Goal: Information Seeking & Learning: Learn about a topic

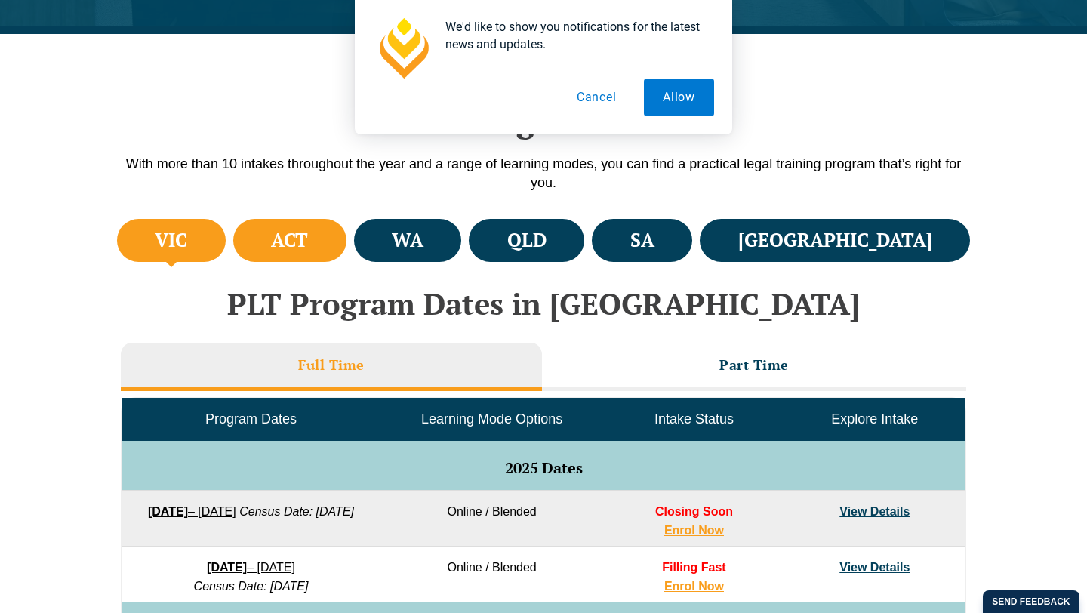
click at [308, 234] on h4 "ACT" at bounding box center [289, 240] width 37 height 25
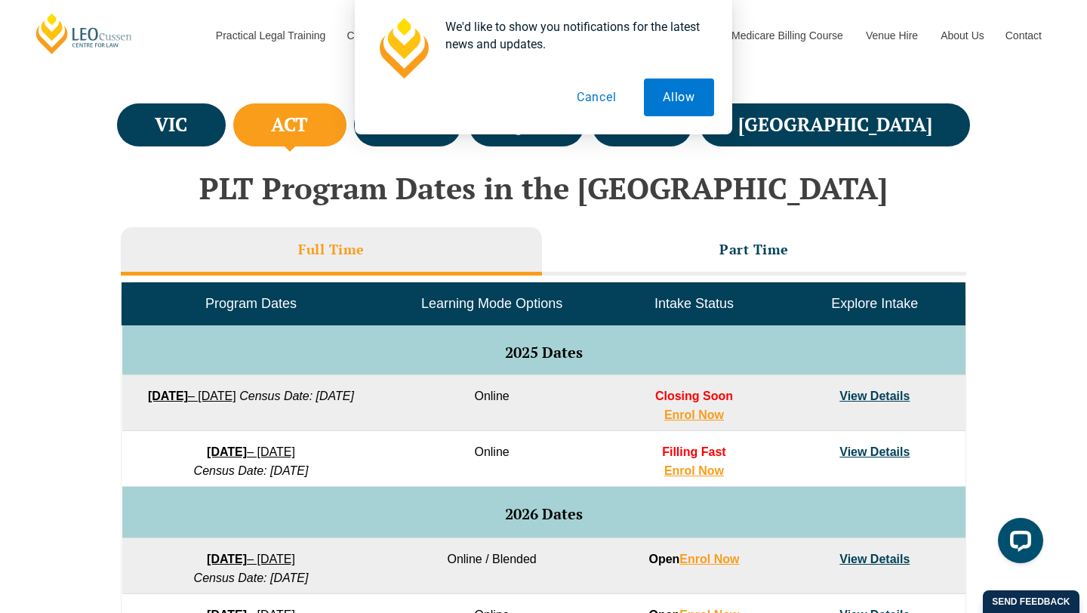
scroll to position [466, 0]
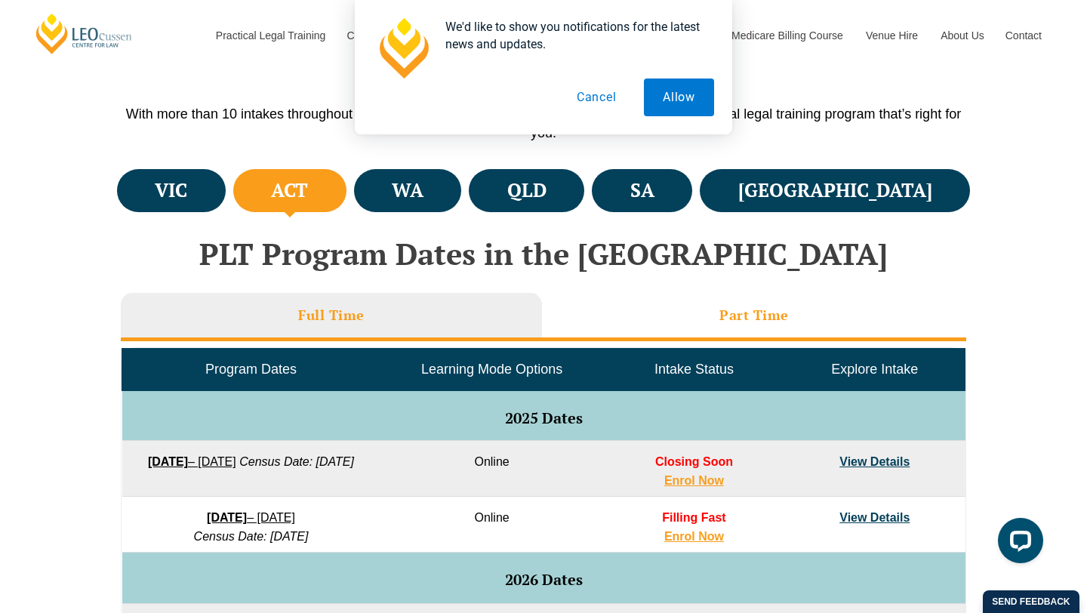
click at [663, 317] on li "Part Time" at bounding box center [754, 317] width 424 height 48
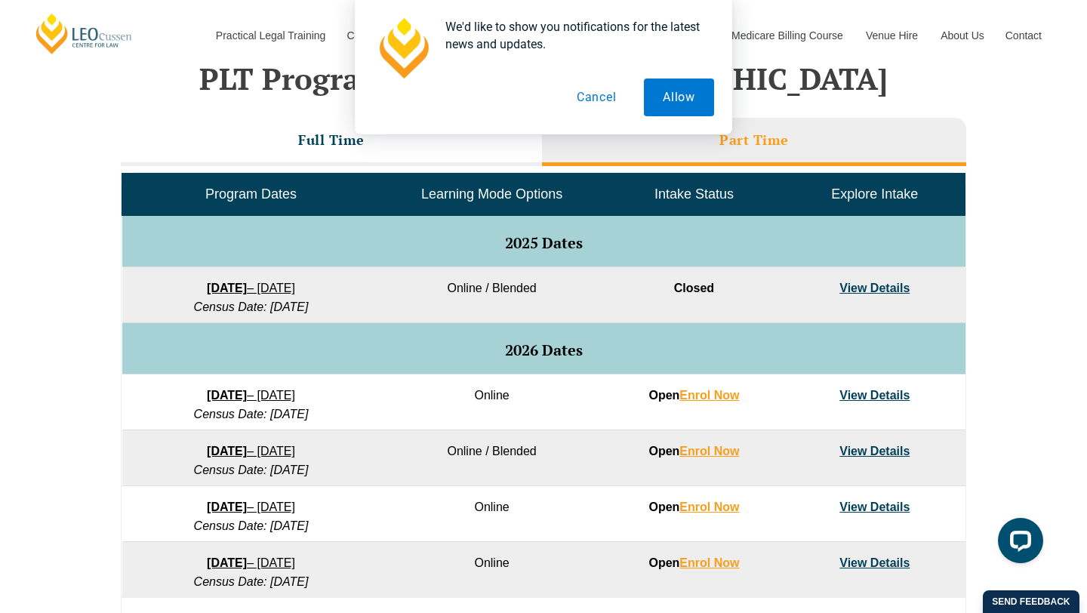
scroll to position [753, 0]
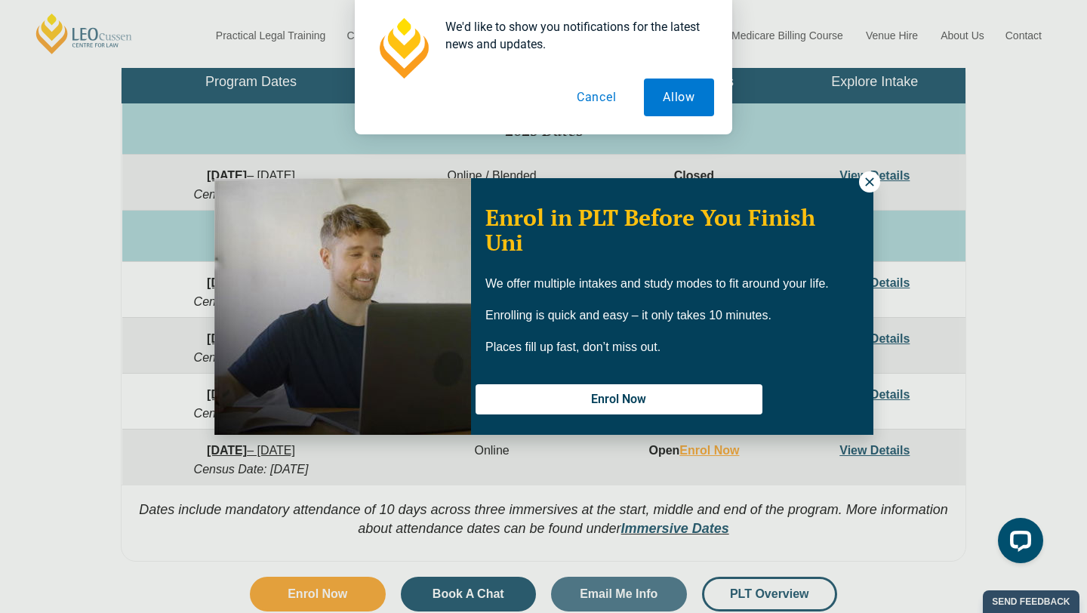
click at [871, 168] on div "Enrol in PLT Before You Finish Uni We offer multiple intakes and study modes to…" at bounding box center [543, 306] width 1087 height 613
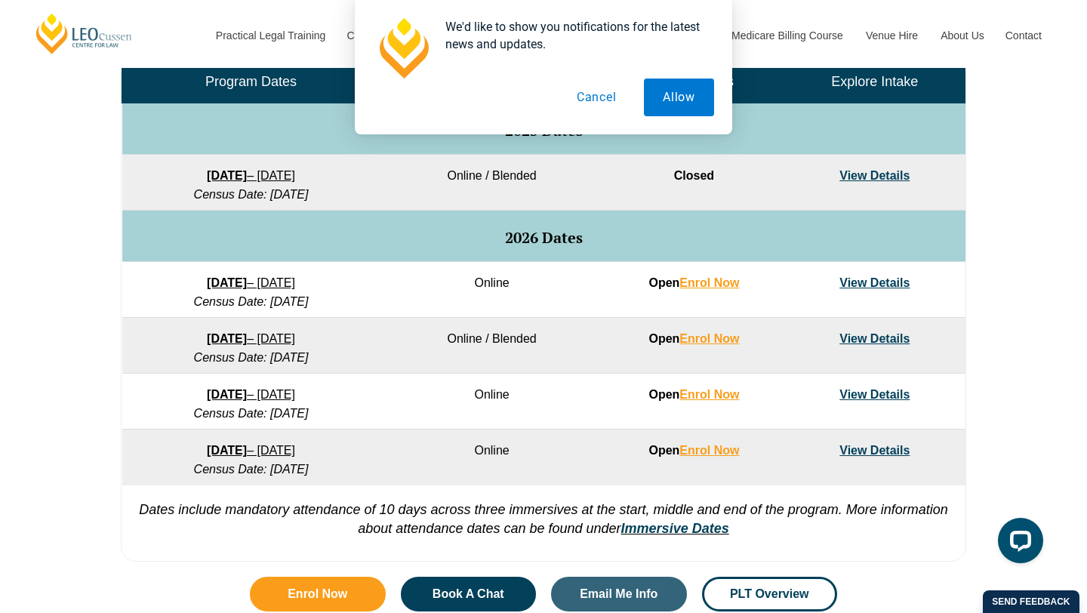
click at [273, 320] on td "30 March 2026 – 23 October 2026 Census Date: 11 May 2026" at bounding box center [251, 346] width 258 height 56
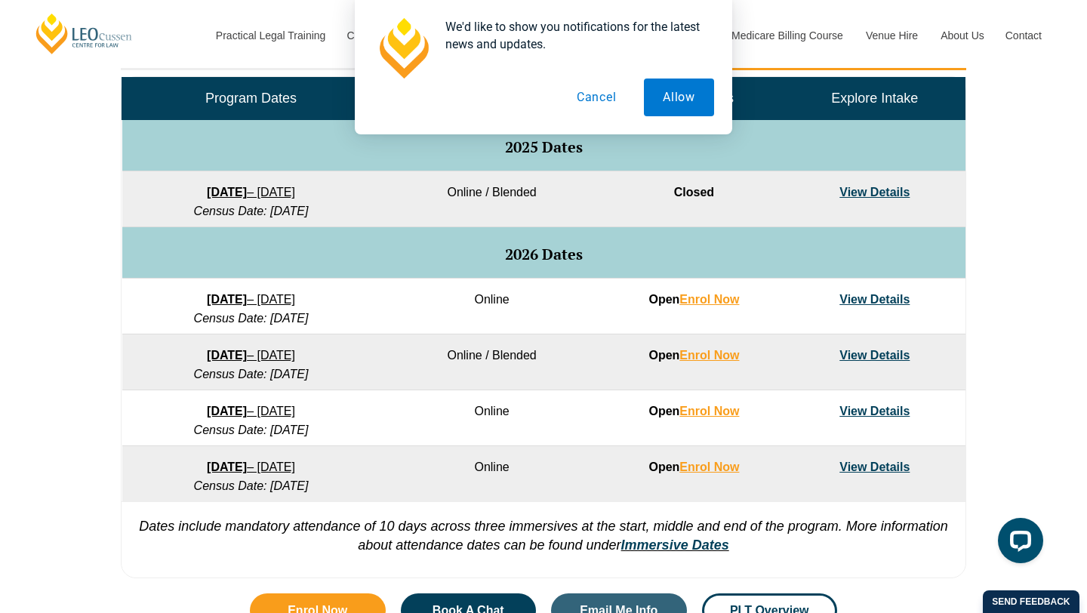
click at [295, 349] on link "30 March 2026 – 23 October 2026" at bounding box center [251, 355] width 88 height 13
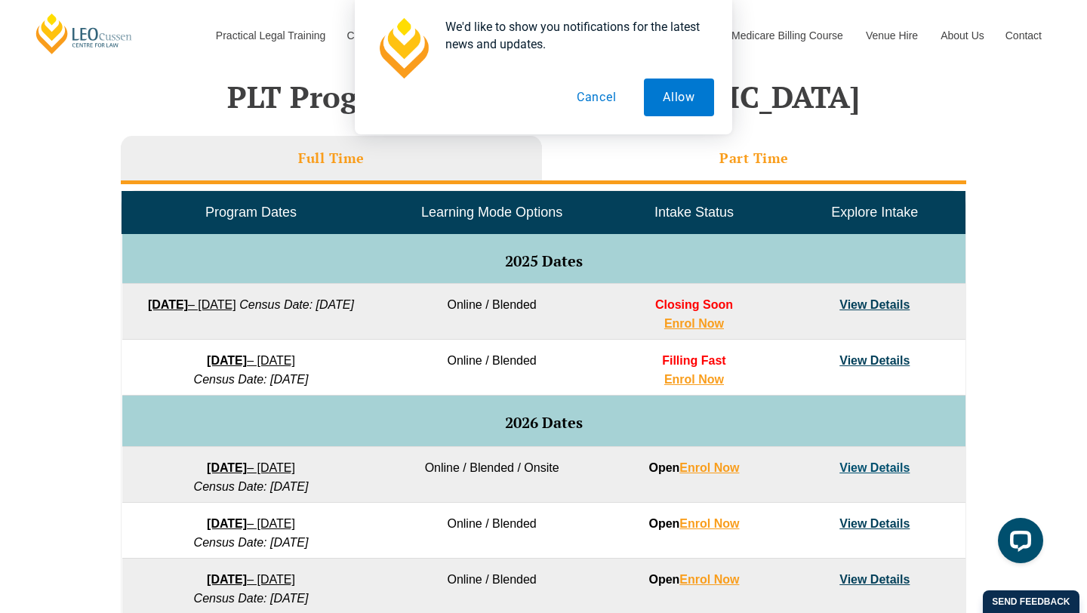
click at [639, 159] on li "Part Time" at bounding box center [754, 160] width 424 height 48
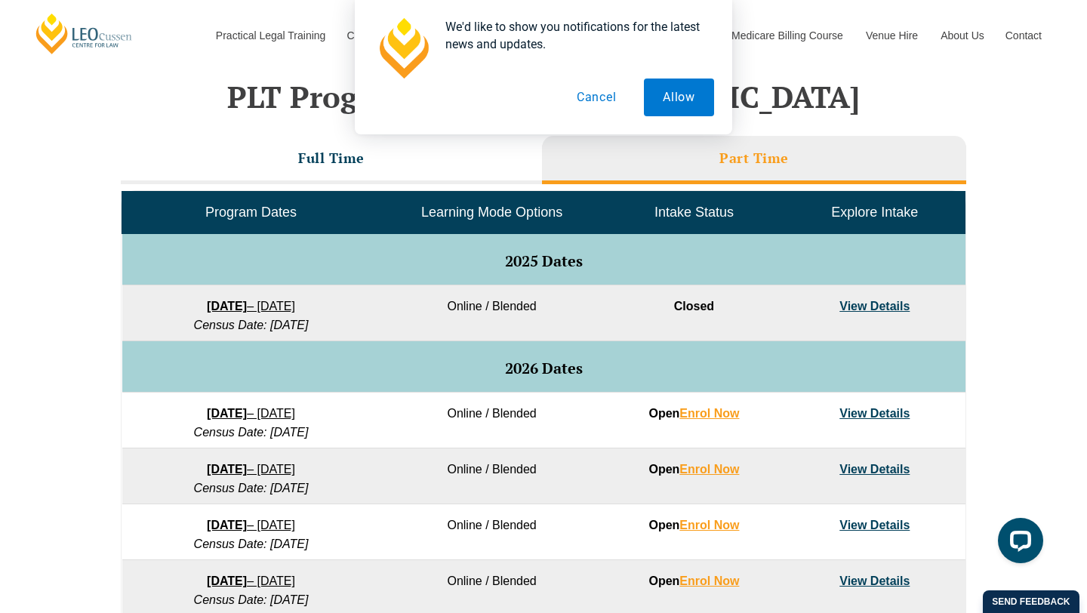
click at [295, 414] on link "[DATE] – [DATE]" at bounding box center [251, 413] width 88 height 13
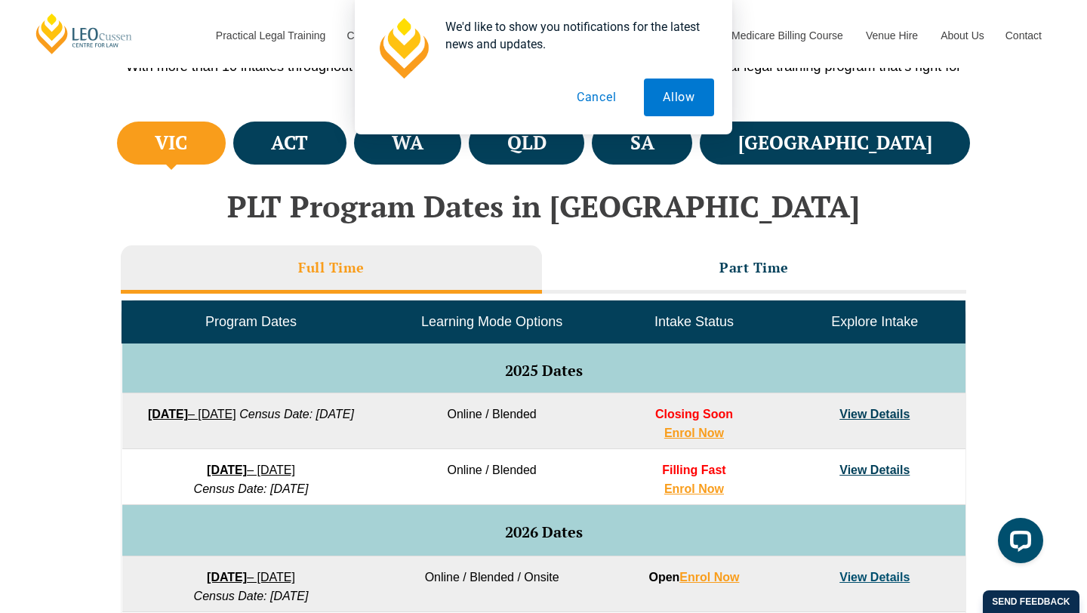
scroll to position [482, 0]
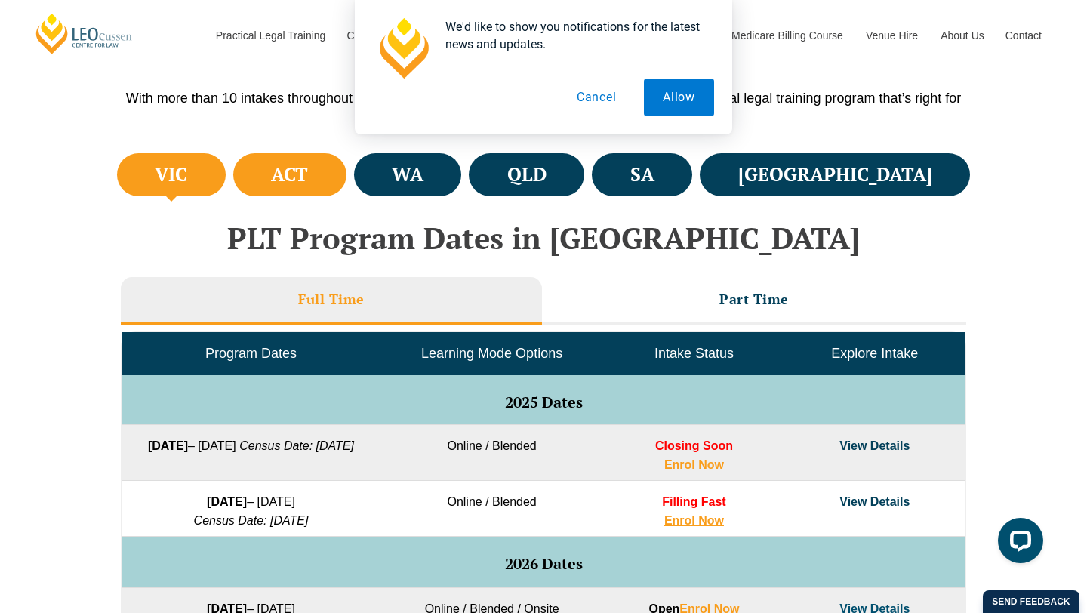
click at [308, 165] on h4 "ACT" at bounding box center [289, 174] width 37 height 25
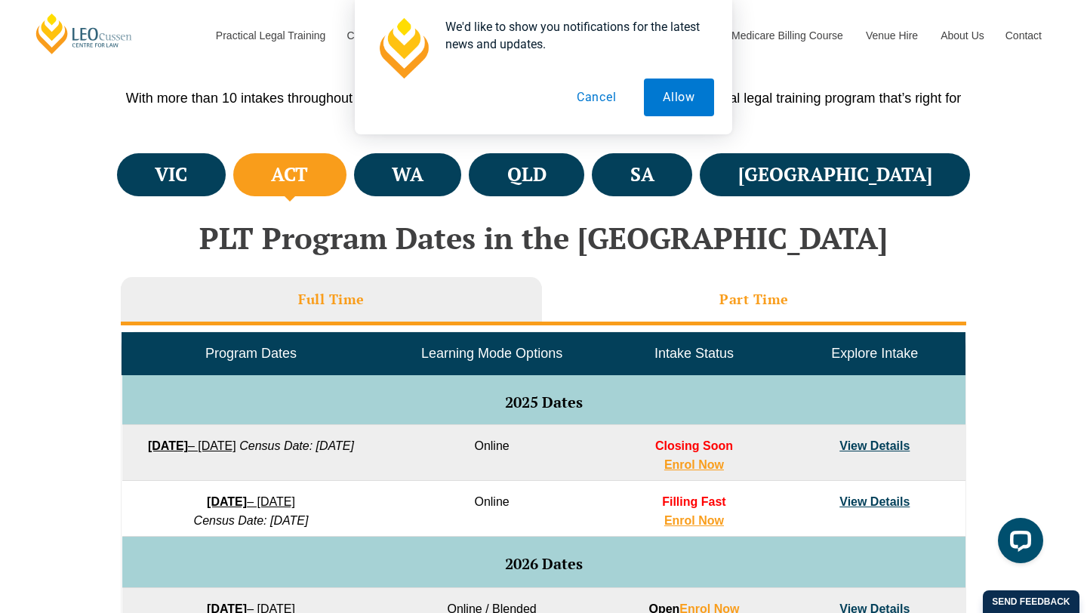
click at [679, 296] on li "Part Time" at bounding box center [754, 301] width 424 height 48
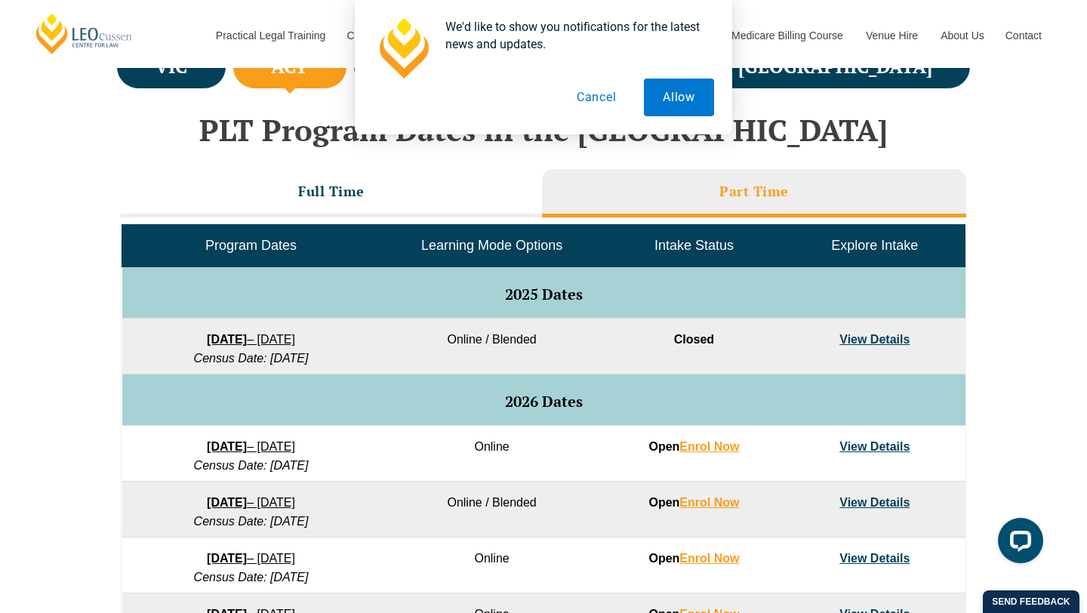
scroll to position [612, 0]
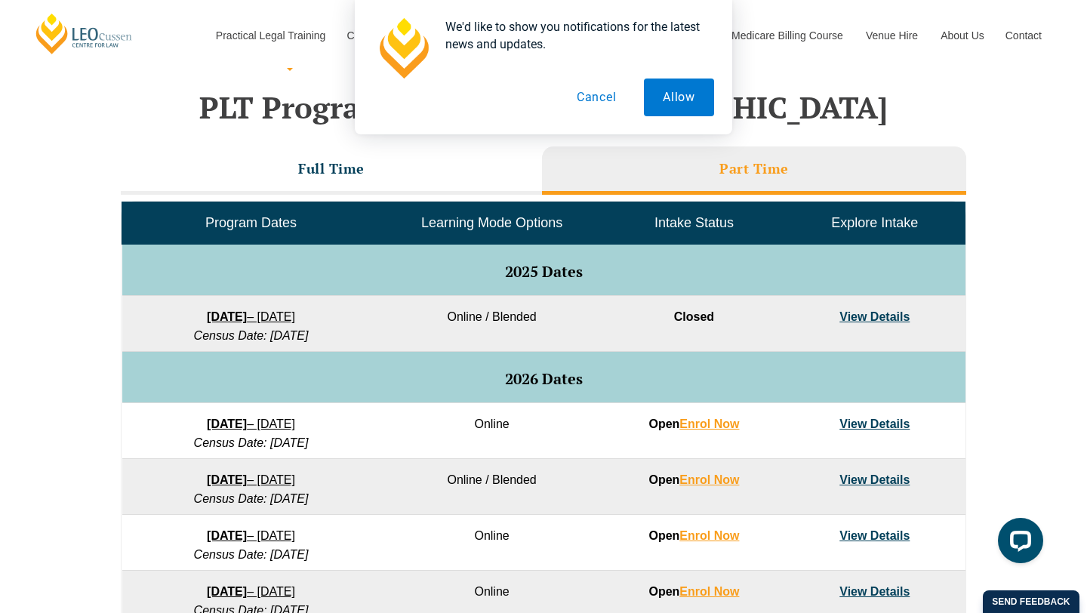
click at [295, 428] on link "27 January 2026 – 21 August 2026" at bounding box center [251, 423] width 88 height 13
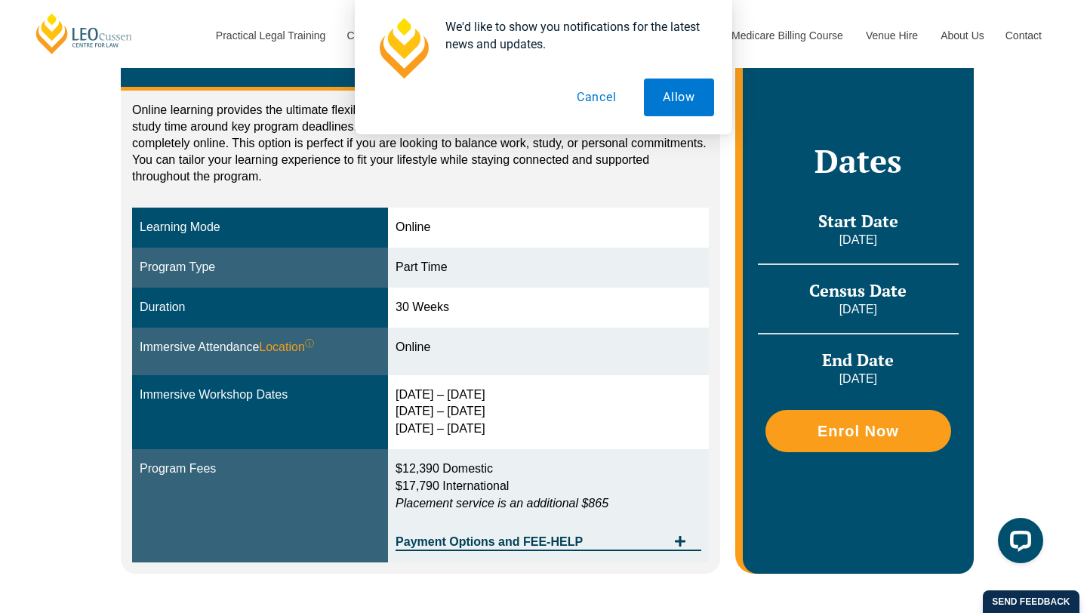
scroll to position [299, 0]
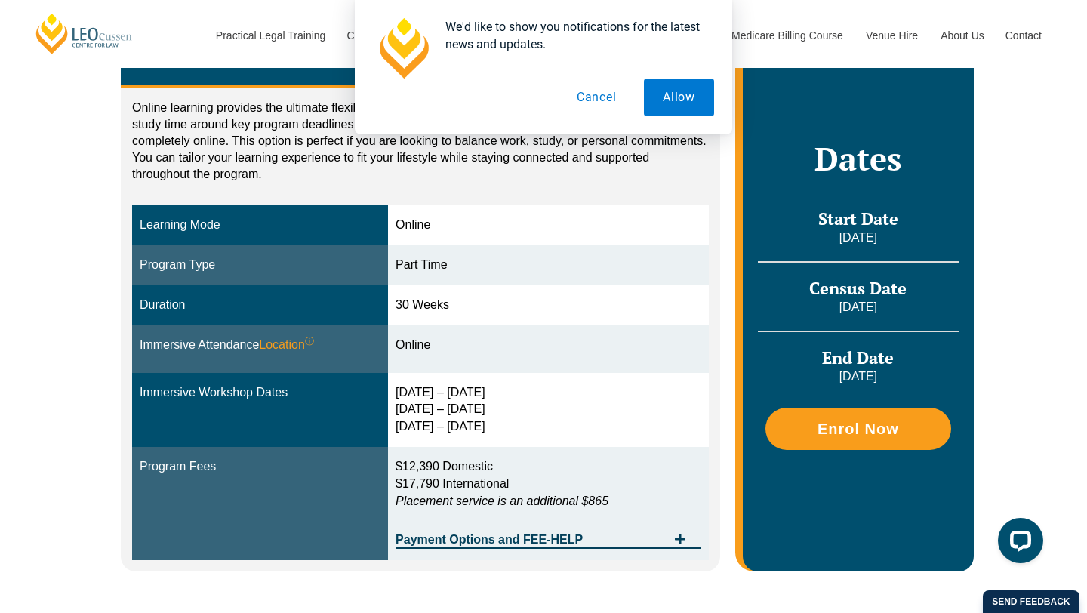
drag, startPoint x: 405, startPoint y: 392, endPoint x: 499, endPoint y: 399, distance: 93.9
click at [499, 399] on div "[DATE] – [DATE] [DATE] – [DATE] [DATE] – [DATE]" at bounding box center [549, 410] width 306 height 52
click at [499, 399] on div "10 – 13 Feb 2026 3 – 5 Jun 2026 12 – 14 Aug 2026" at bounding box center [549, 410] width 306 height 52
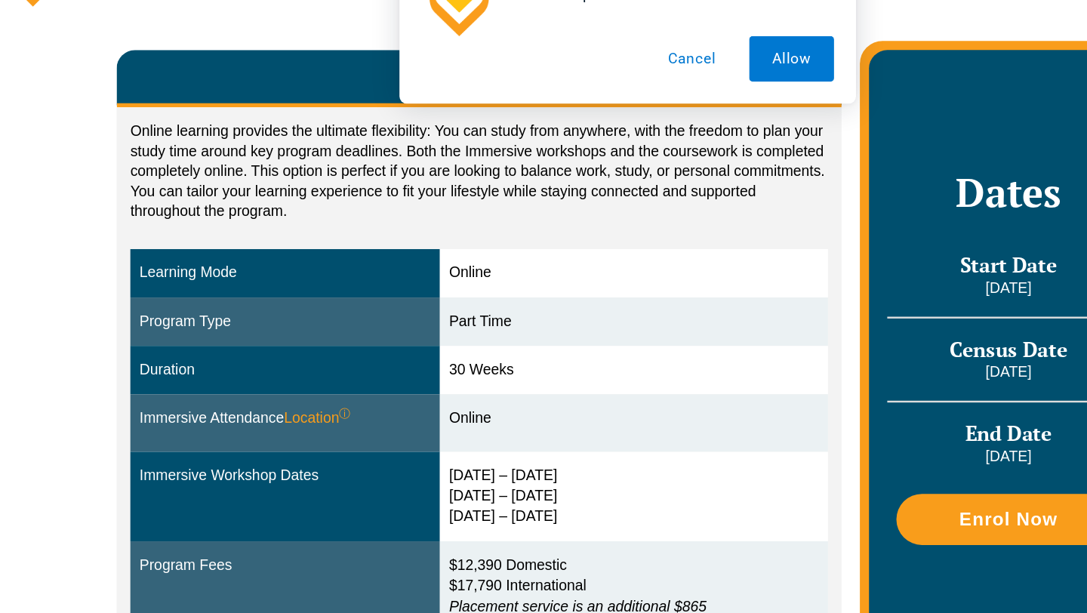
scroll to position [199, 0]
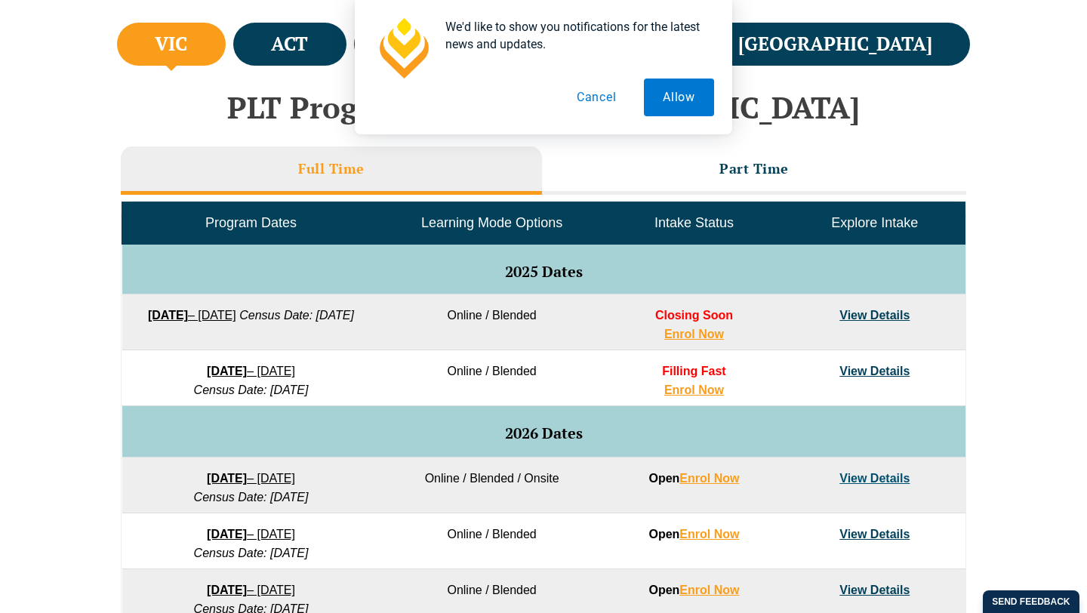
click at [305, 26] on div "We'd like to show you notifications for the latest news and updates. Allow Canc…" at bounding box center [543, 67] width 1087 height 134
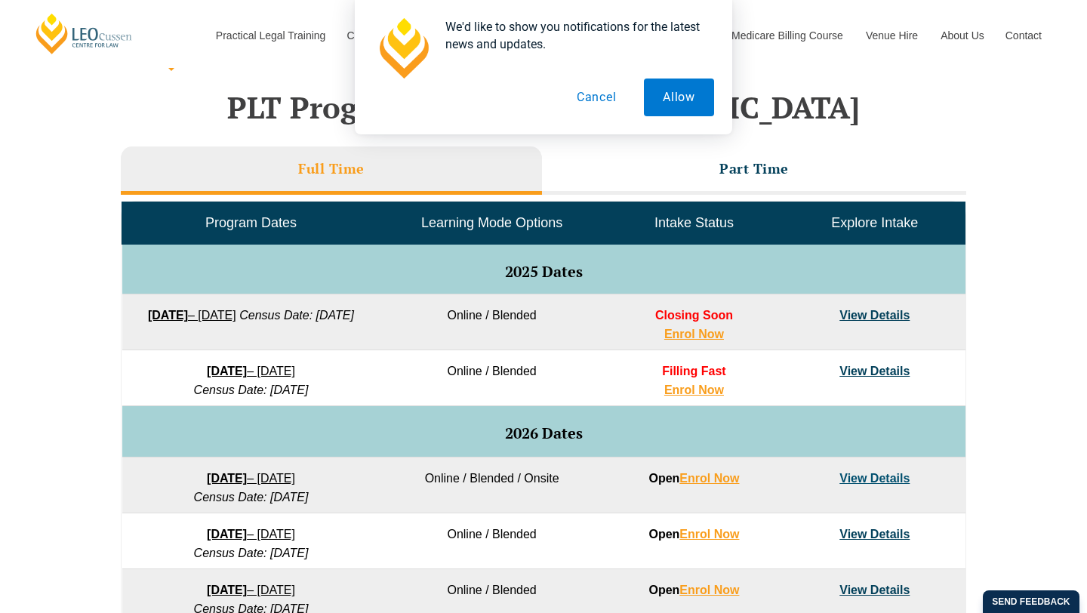
click at [307, 45] on div "We'd like to show you notifications for the latest news and updates. Allow Canc…" at bounding box center [543, 67] width 1087 height 134
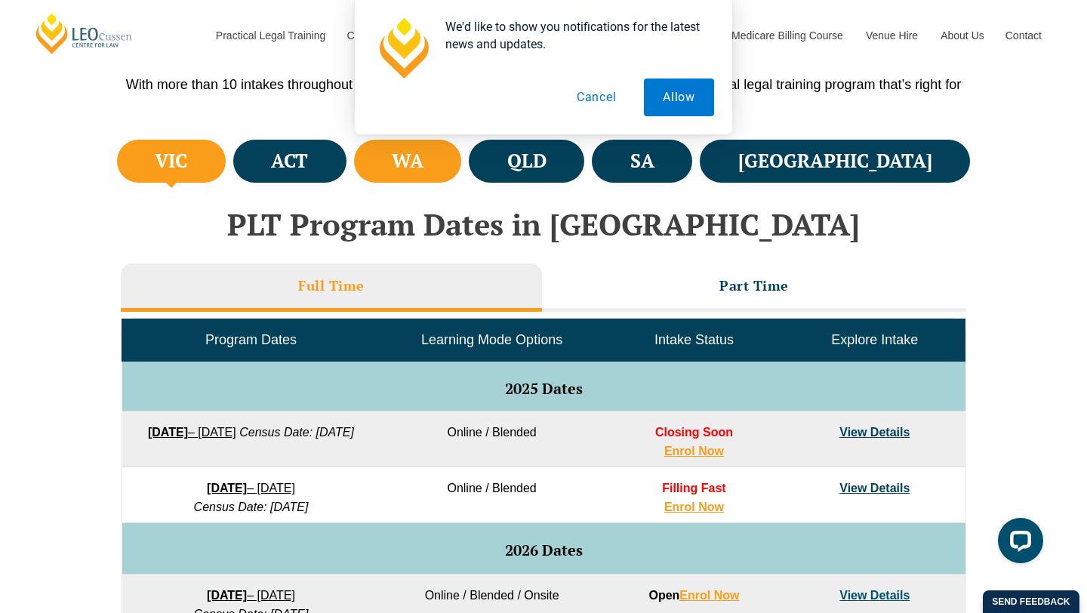
scroll to position [484, 0]
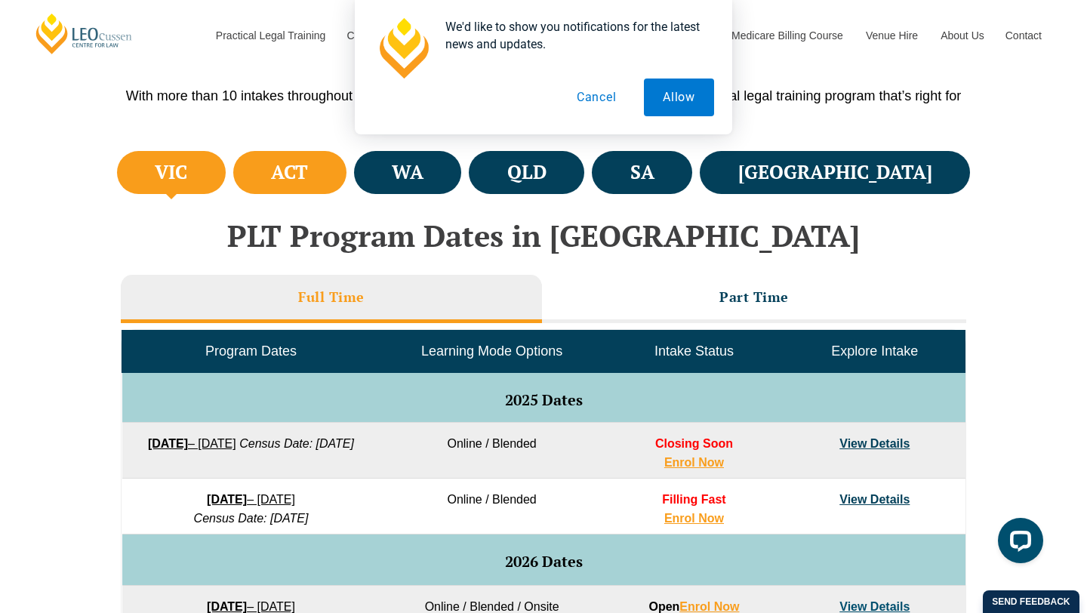
click at [346, 180] on li "ACT" at bounding box center [289, 172] width 113 height 43
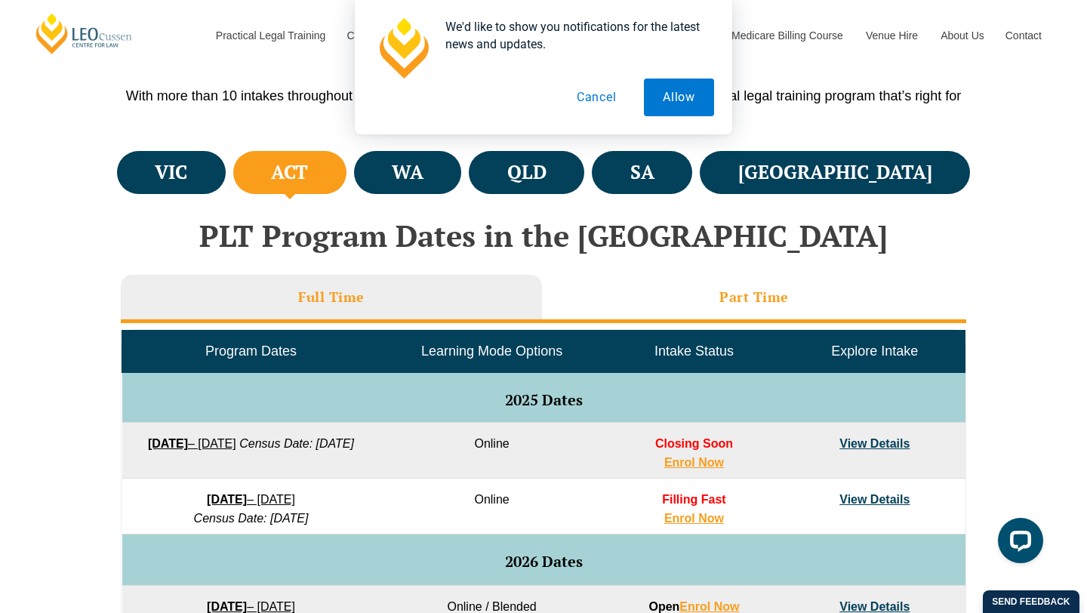
click at [674, 317] on li "Part Time" at bounding box center [754, 299] width 424 height 48
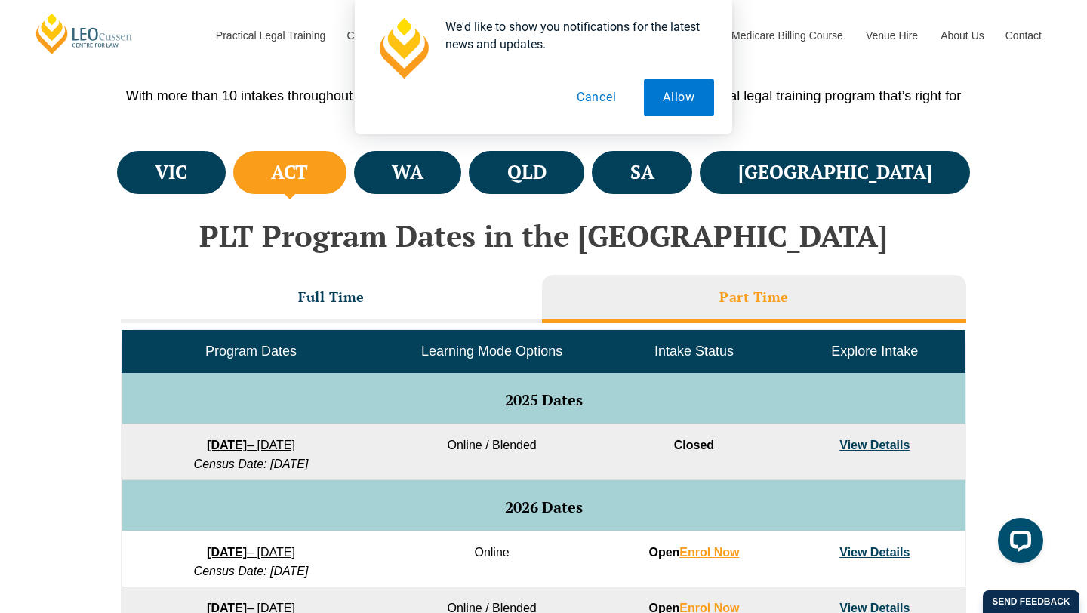
click at [602, 109] on button "Cancel" at bounding box center [597, 98] width 78 height 38
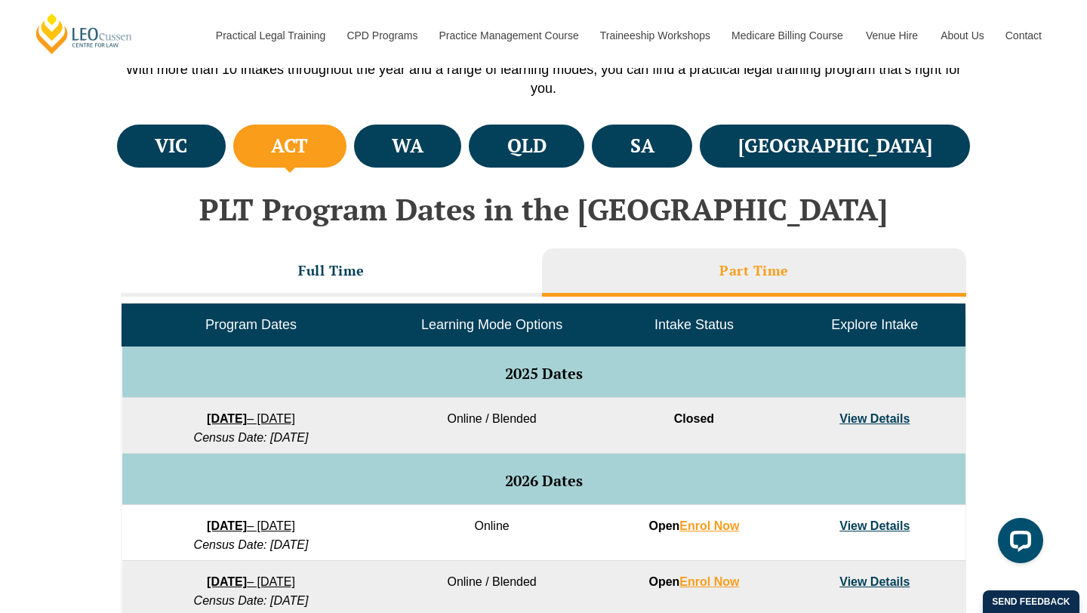
scroll to position [511, 0]
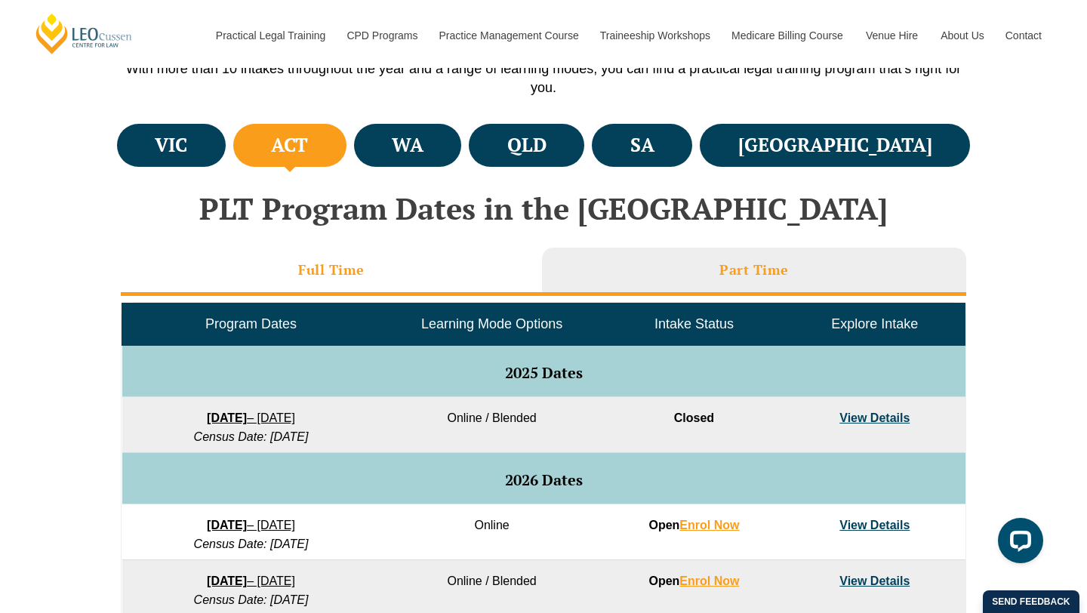
click at [438, 260] on li "Full Time" at bounding box center [331, 272] width 421 height 48
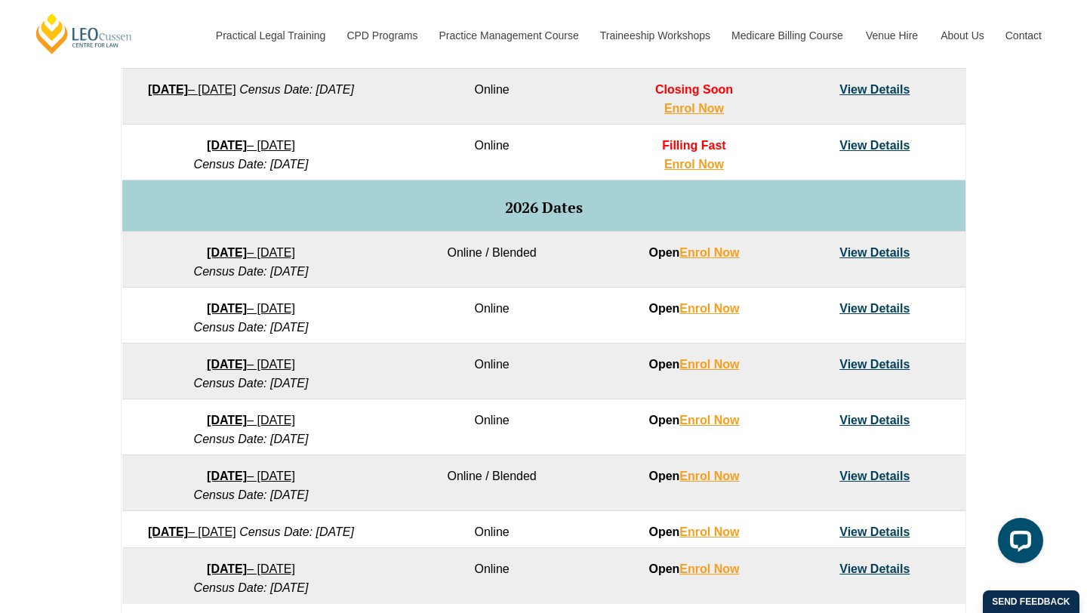
scroll to position [656, 0]
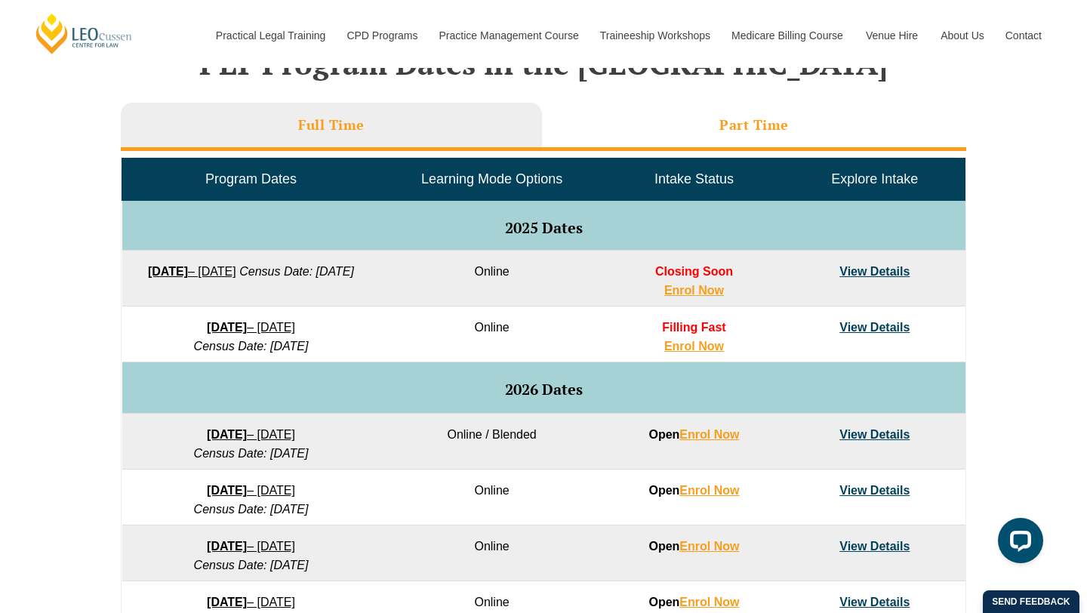
click at [722, 143] on li "Part Time" at bounding box center [754, 127] width 424 height 48
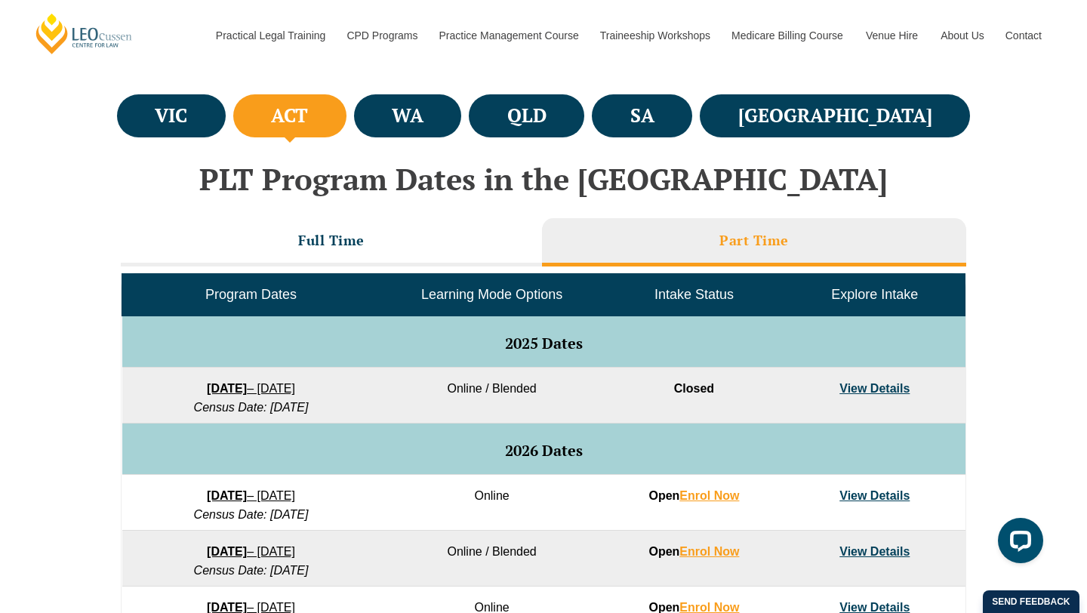
scroll to position [541, 0]
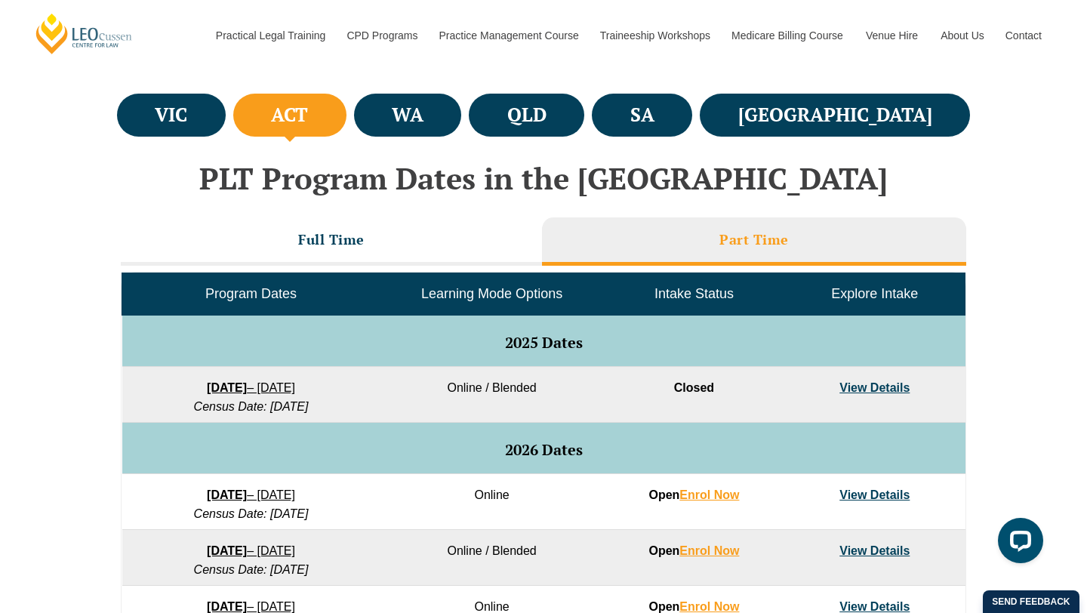
click at [869, 491] on link "View Details" at bounding box center [874, 494] width 70 height 13
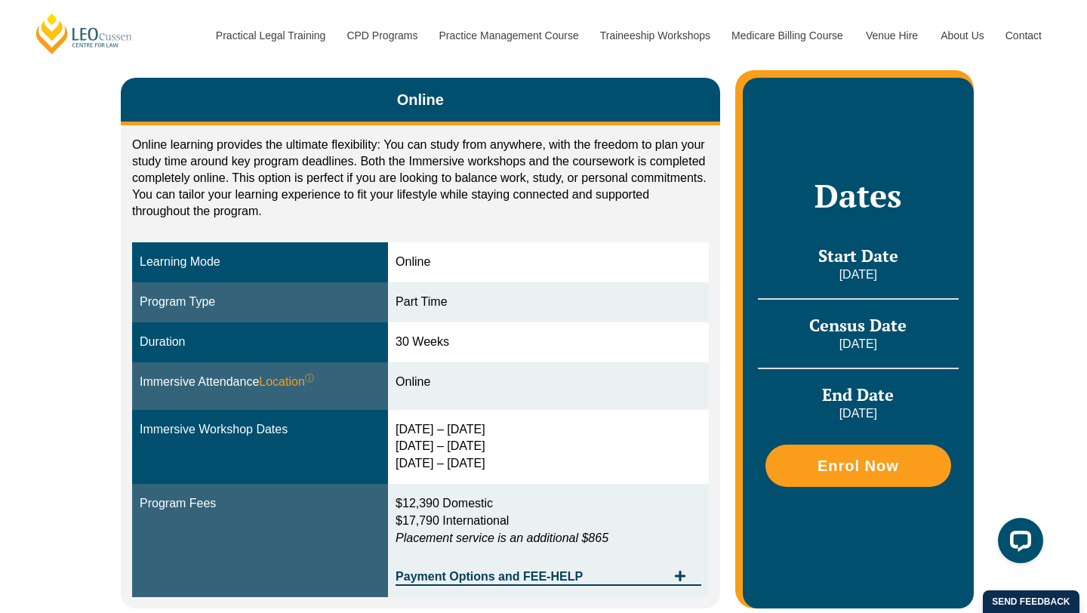
scroll to position [271, 0]
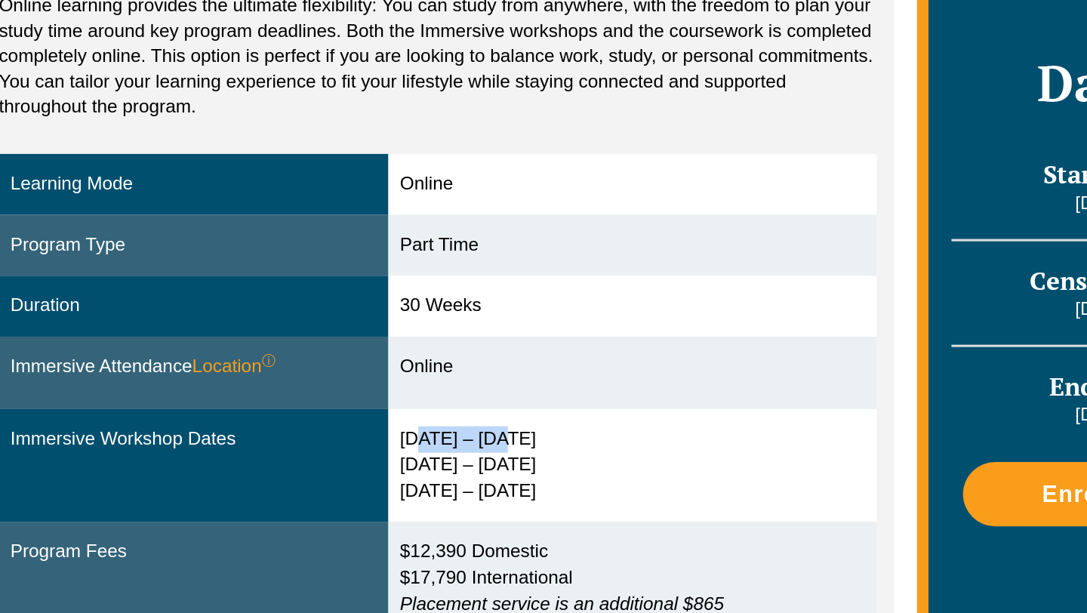
drag, startPoint x: 435, startPoint y: 419, endPoint x: 465, endPoint y: 418, distance: 30.2
click at [465, 418] on div "10 – 13 Feb 2026 3 – 5 Jun 2026 12 – 14 Aug 2026" at bounding box center [549, 438] width 306 height 52
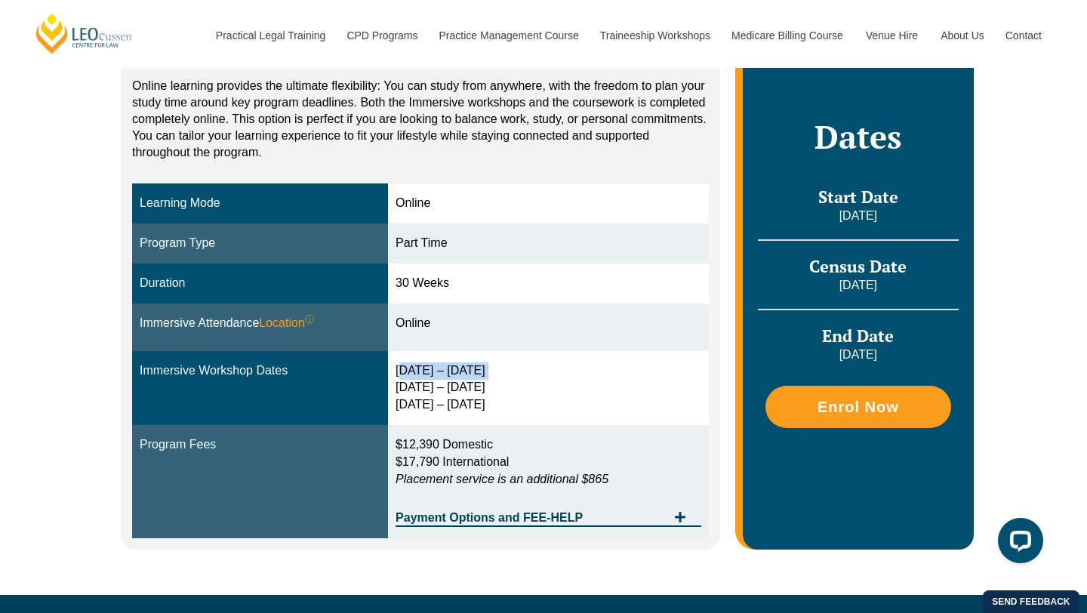
scroll to position [324, 0]
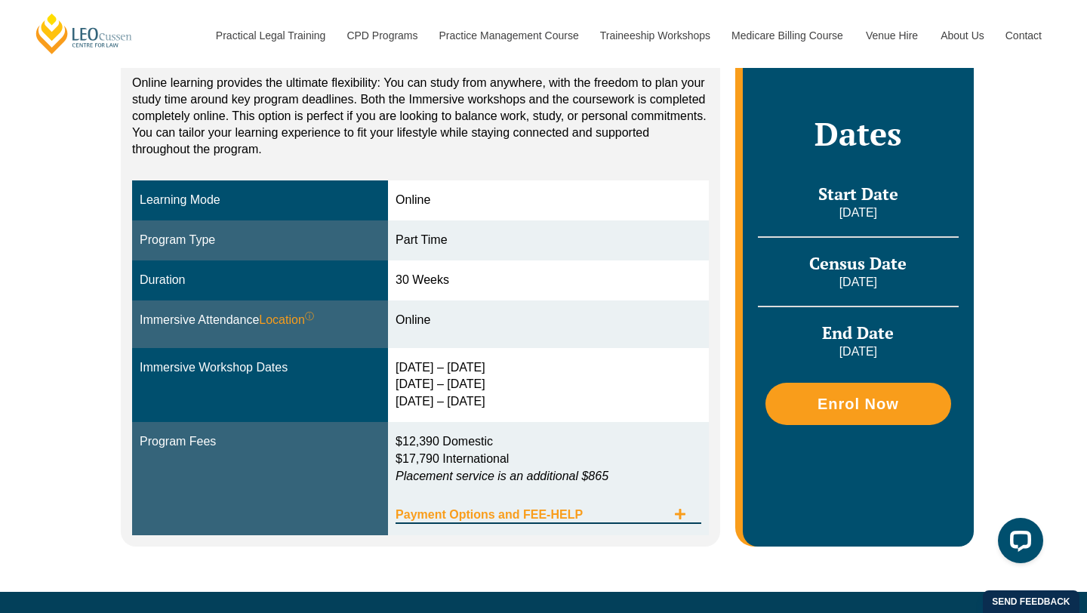
click at [498, 514] on span "Payment Options and FEE-HELP" at bounding box center [531, 515] width 271 height 12
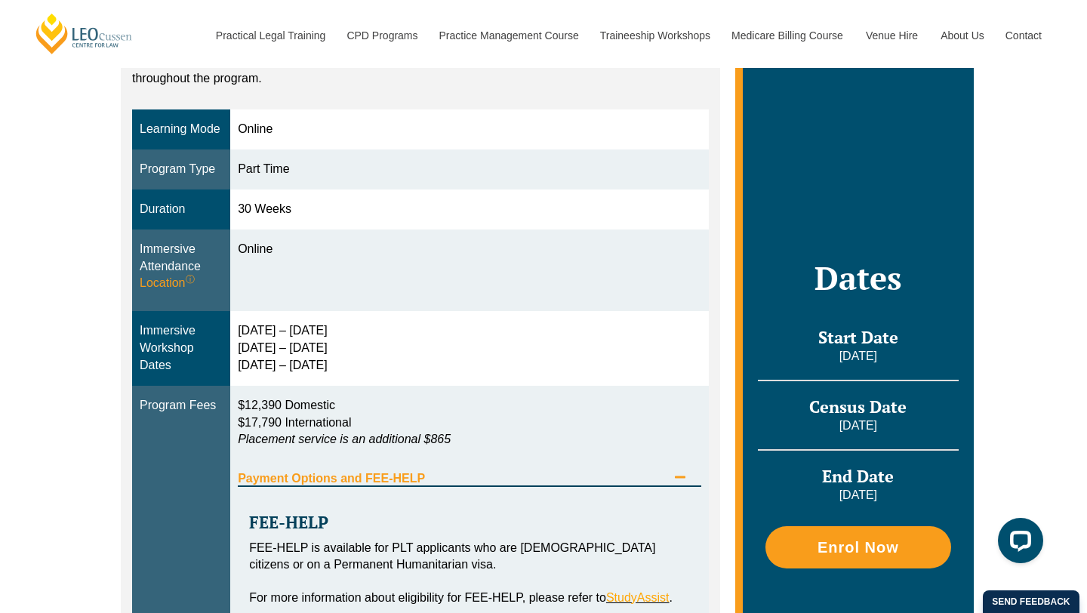
scroll to position [396, 0]
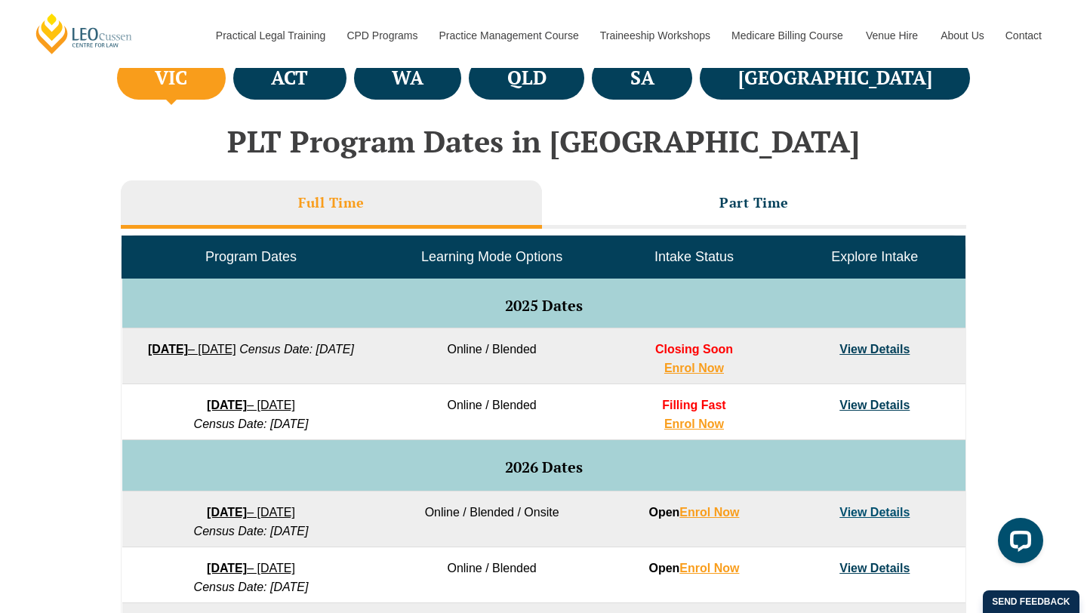
scroll to position [584, 0]
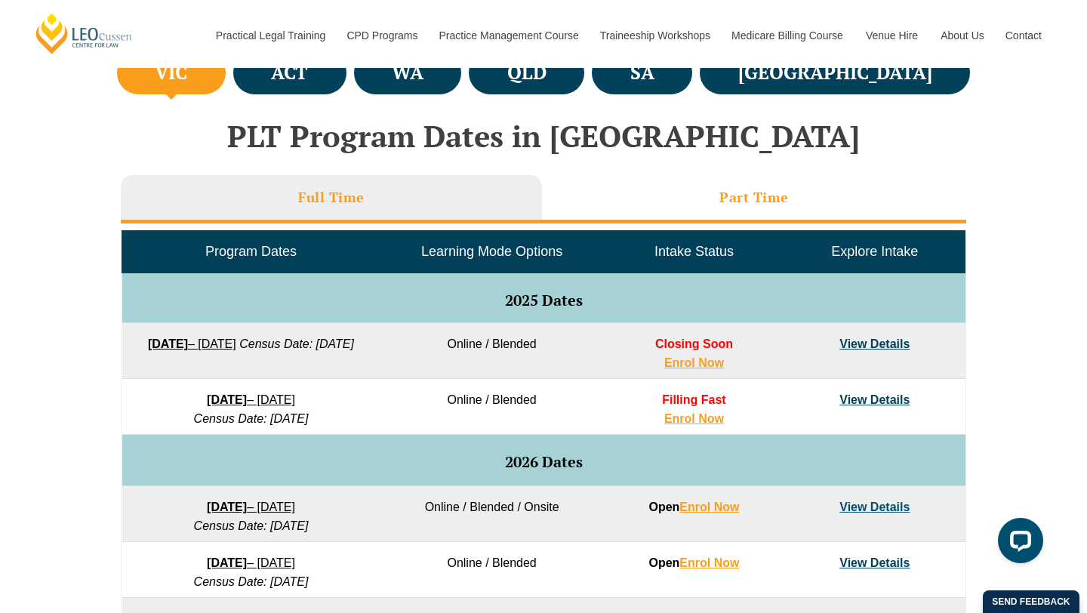
click at [633, 201] on li "Part Time" at bounding box center [754, 199] width 424 height 48
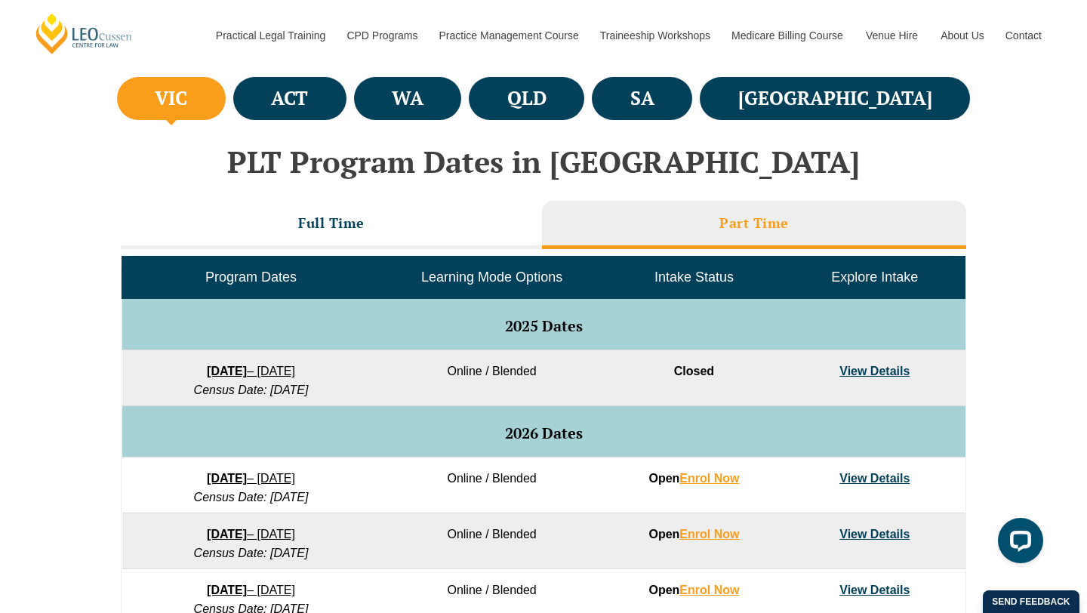
scroll to position [556, 0]
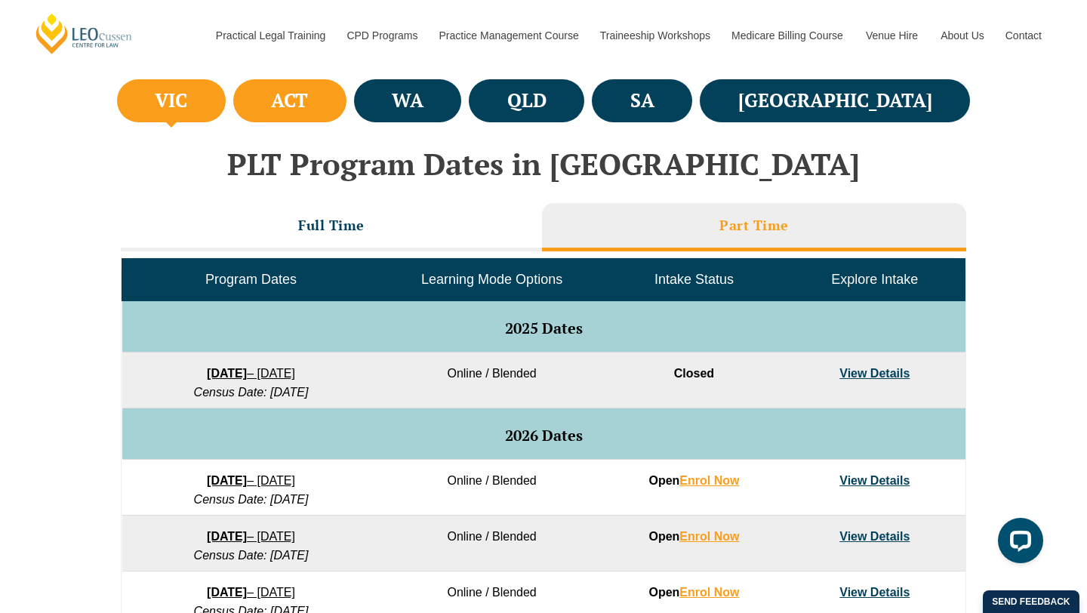
click at [346, 104] on li "ACT" at bounding box center [289, 100] width 113 height 43
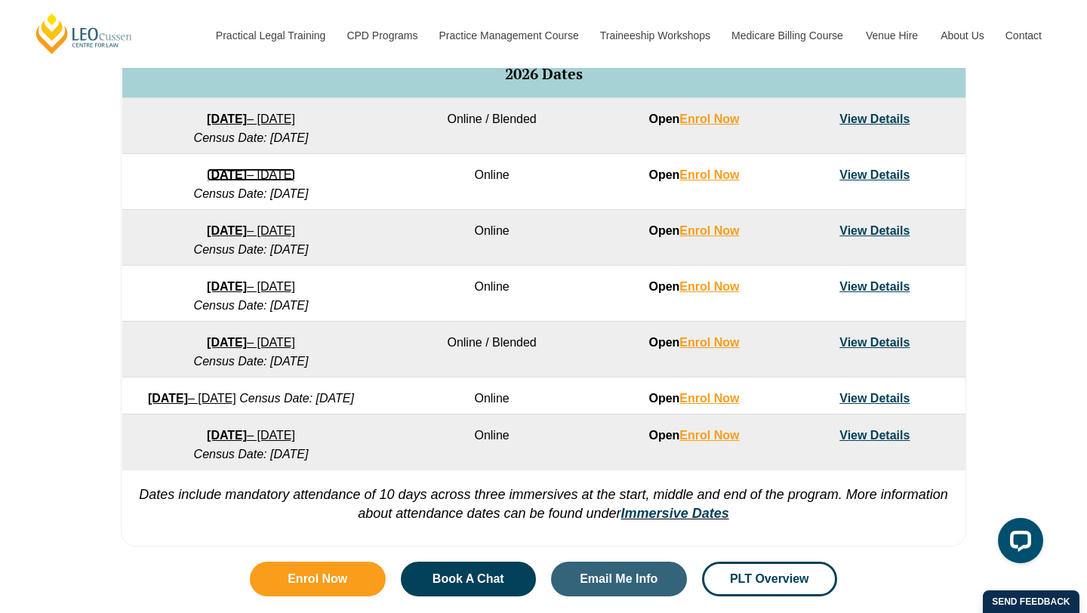
scroll to position [983, 0]
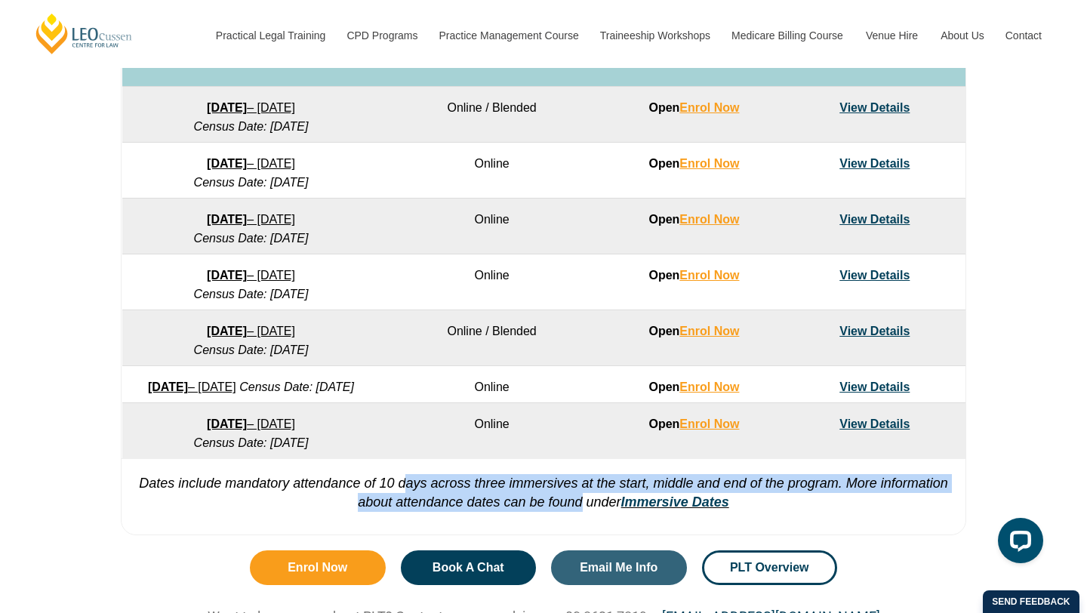
drag, startPoint x: 405, startPoint y: 500, endPoint x: 582, endPoint y: 521, distance: 177.8
click at [582, 510] on em "Dates include mandatory attendance of 10 days across three immersives at the st…" at bounding box center [543, 493] width 809 height 34
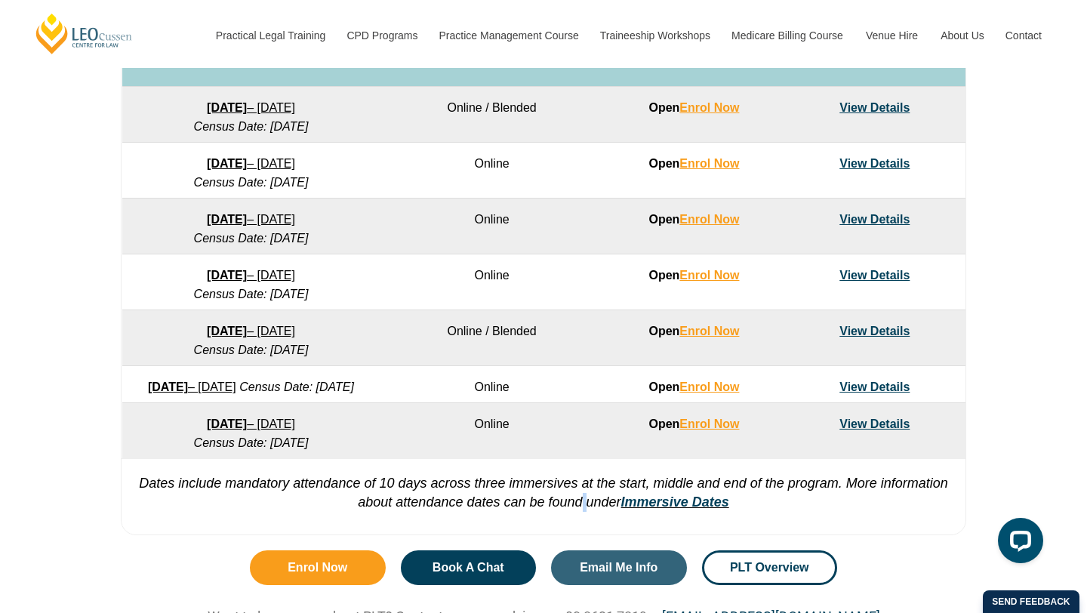
click at [582, 510] on em "Dates include mandatory attendance of 10 days across three immersives at the st…" at bounding box center [543, 493] width 809 height 34
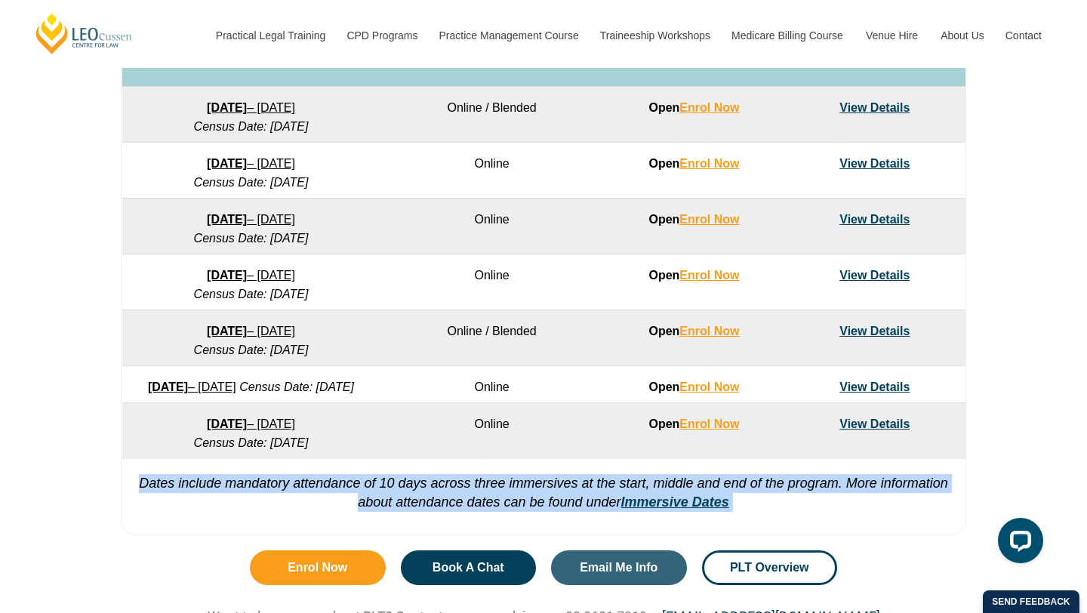
click at [582, 510] on em "Dates include mandatory attendance of 10 days across three immersives at the st…" at bounding box center [543, 493] width 809 height 34
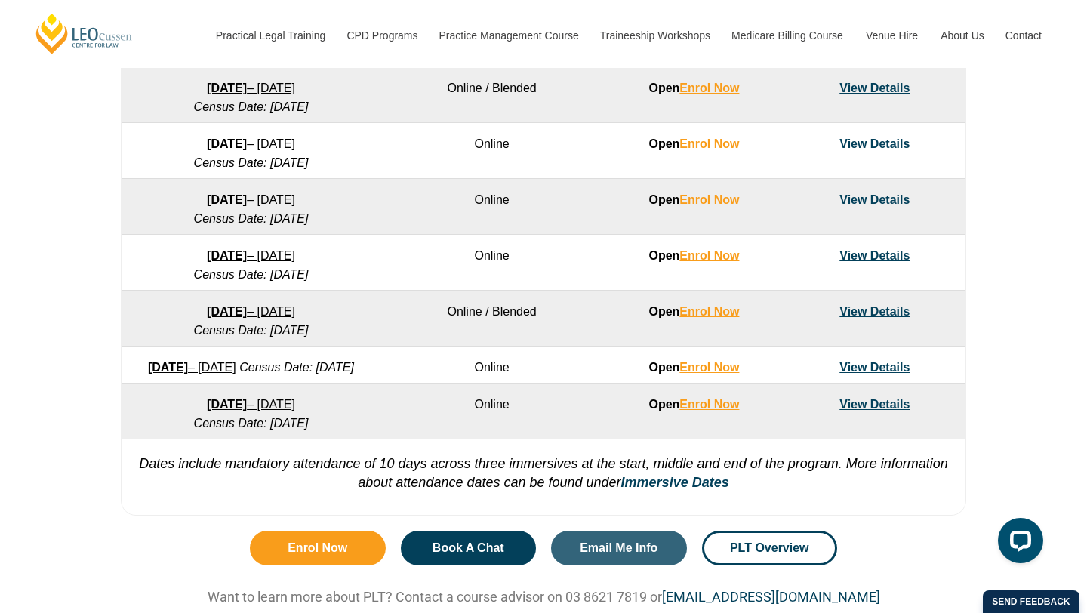
scroll to position [1009, 0]
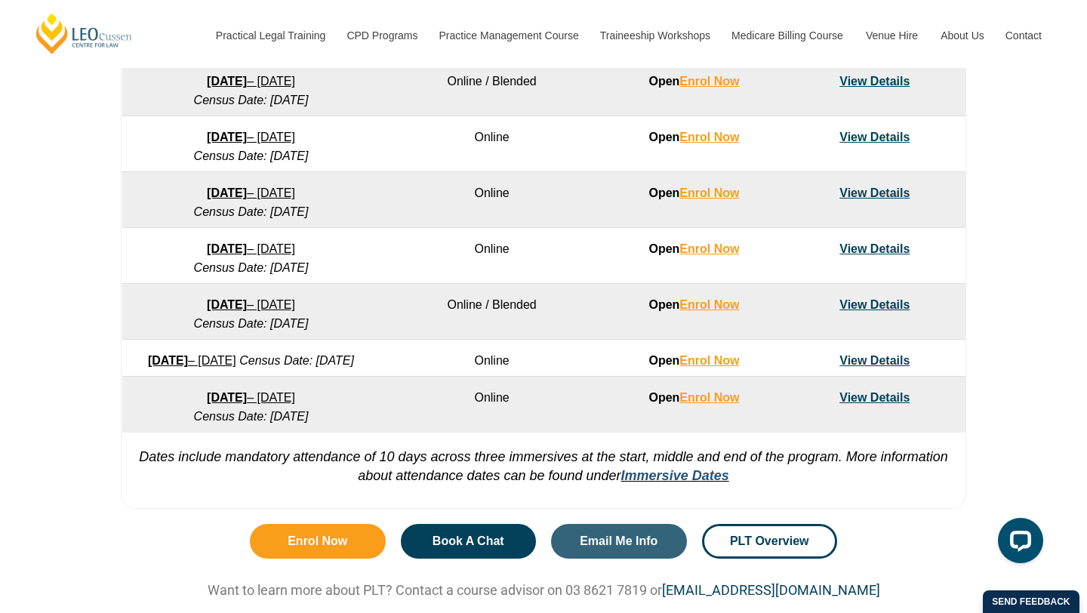
click at [677, 483] on link "Immersive Dates" at bounding box center [675, 475] width 108 height 15
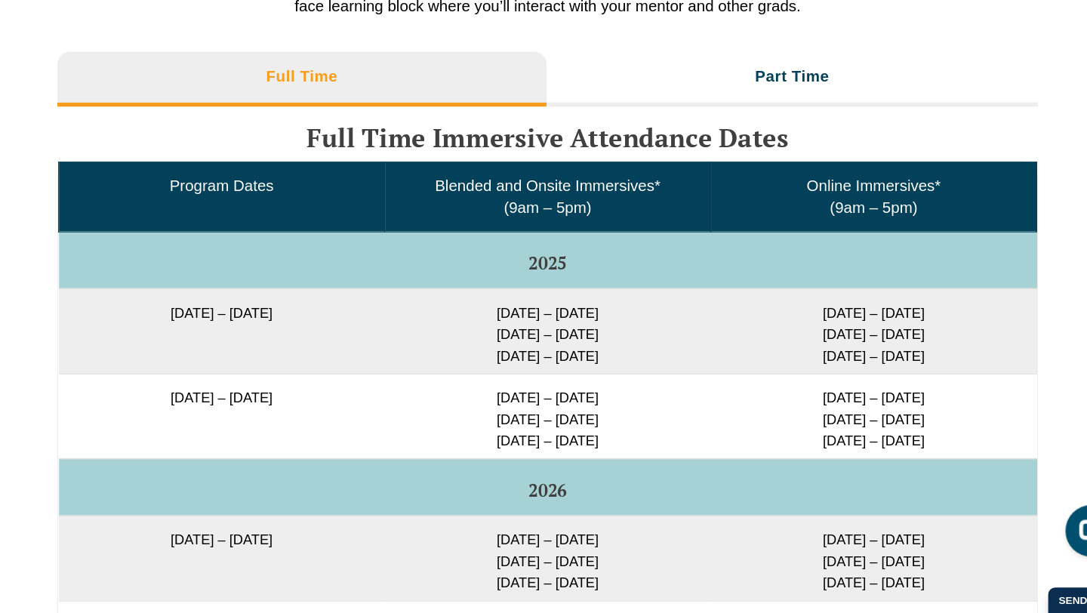
scroll to position [2391, 0]
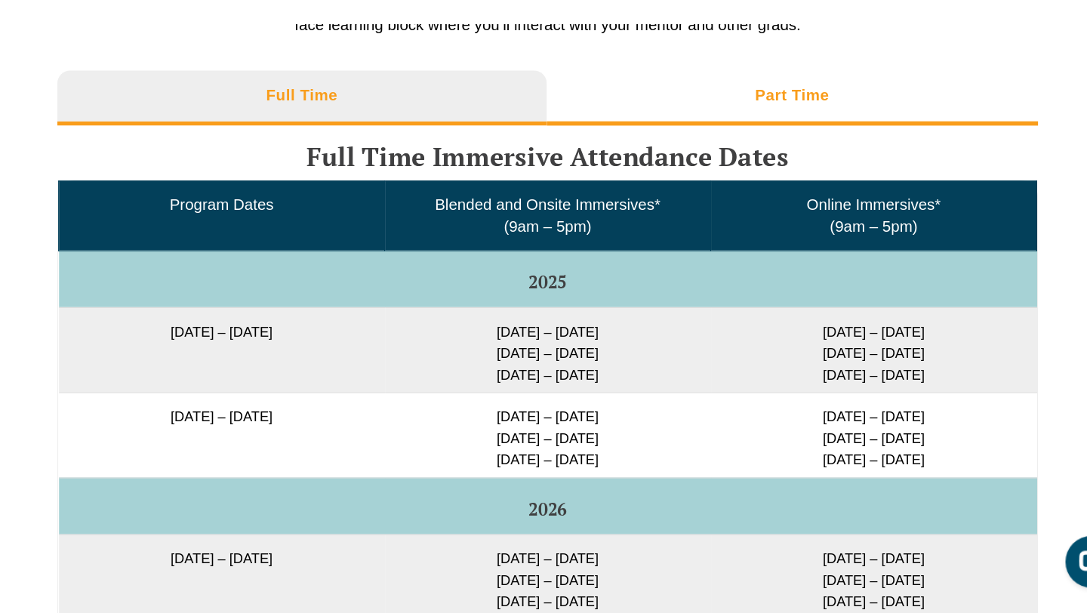
click at [612, 143] on li "Part Time" at bounding box center [759, 133] width 432 height 48
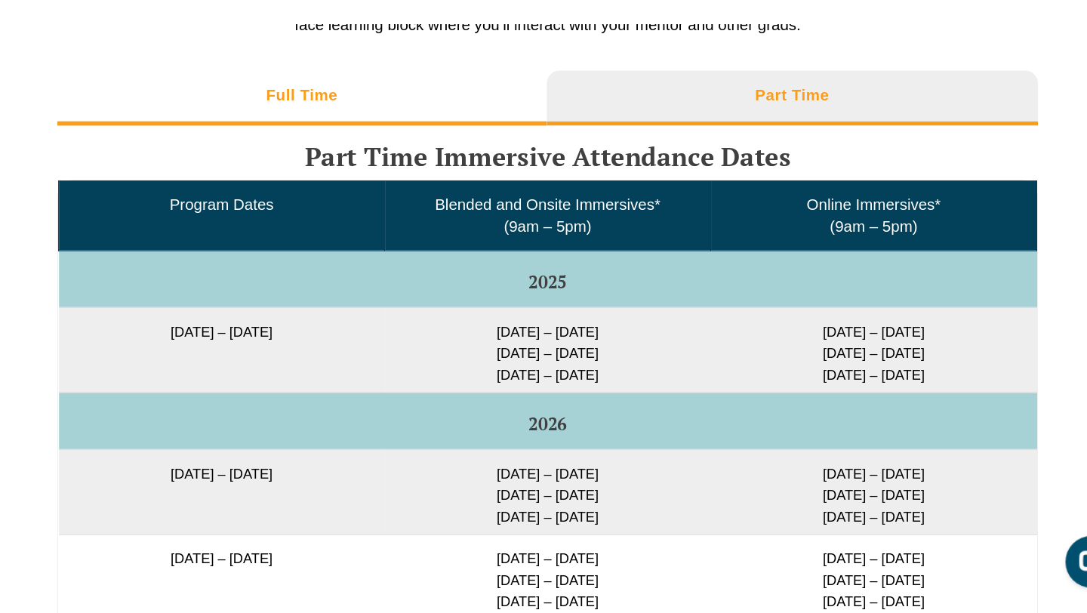
click at [513, 139] on li "Full Time" at bounding box center [328, 133] width 430 height 48
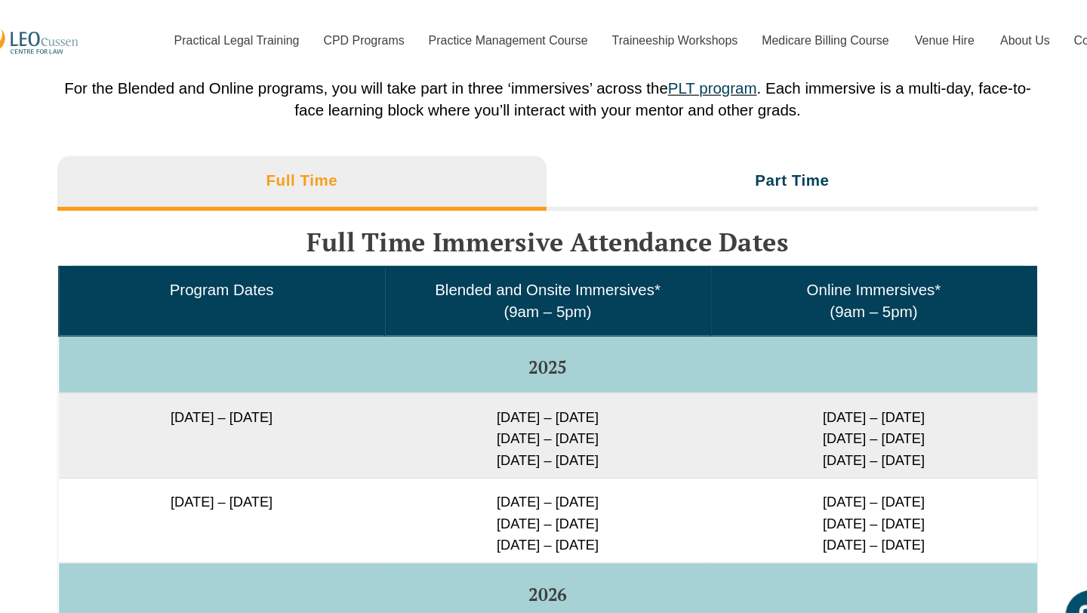
scroll to position [2316, 0]
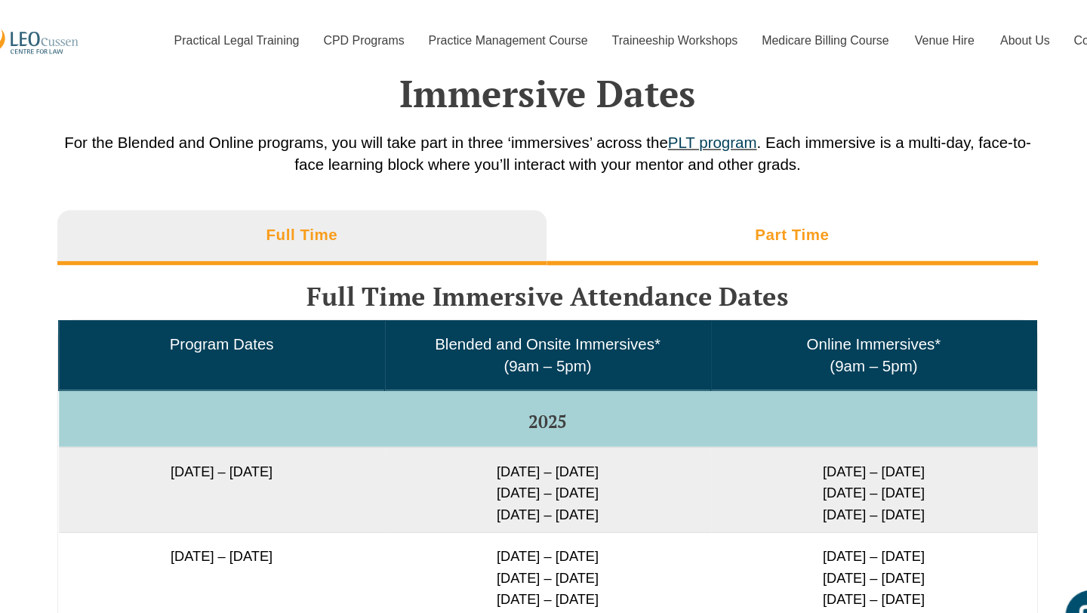
click at [621, 219] on li "Part Time" at bounding box center [759, 208] width 432 height 48
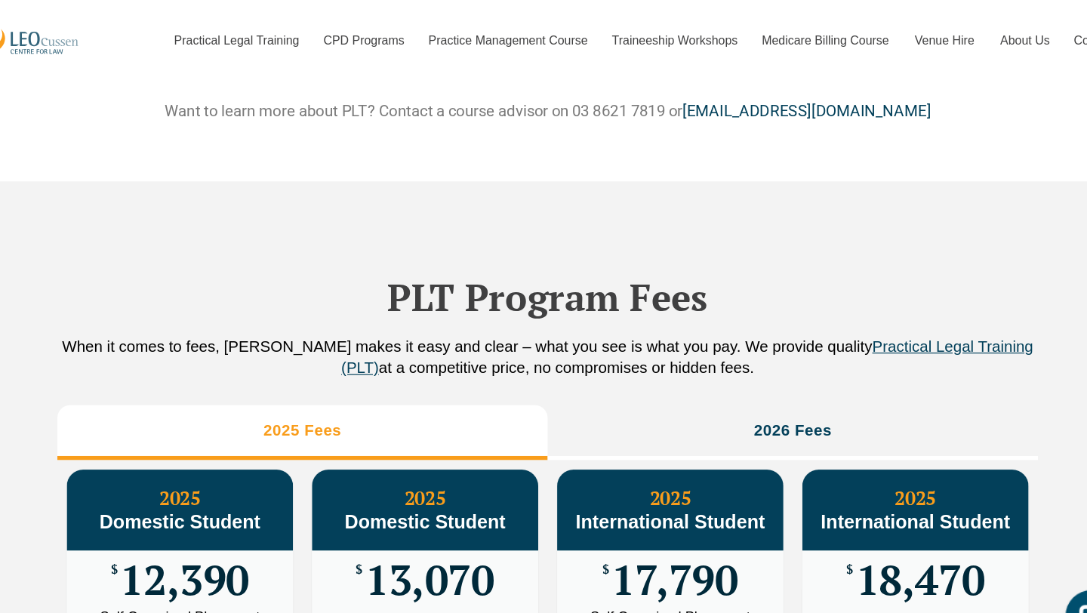
scroll to position [1452, 0]
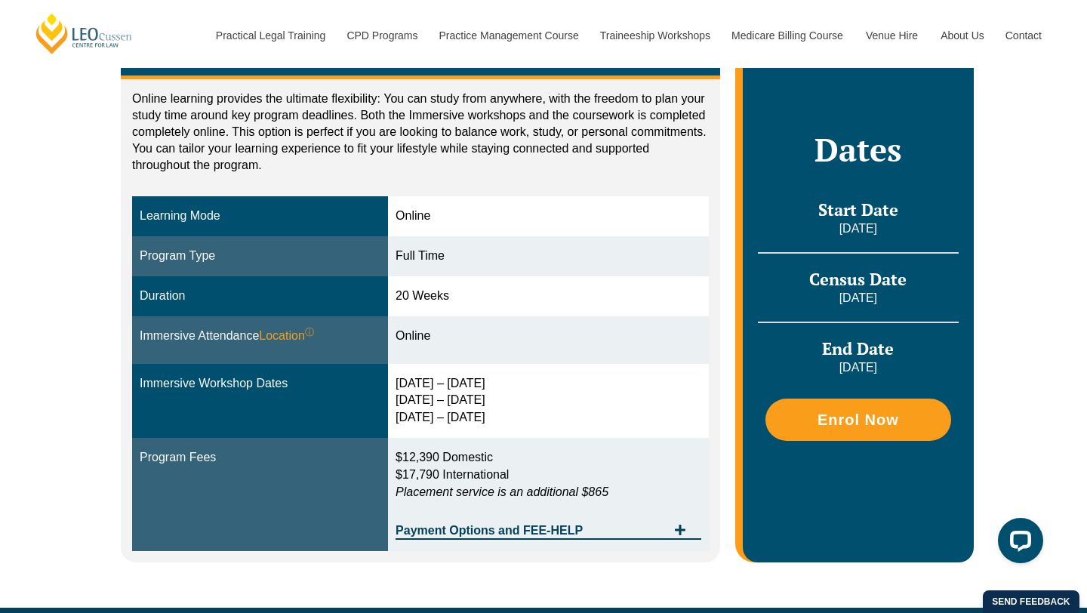
scroll to position [321, 0]
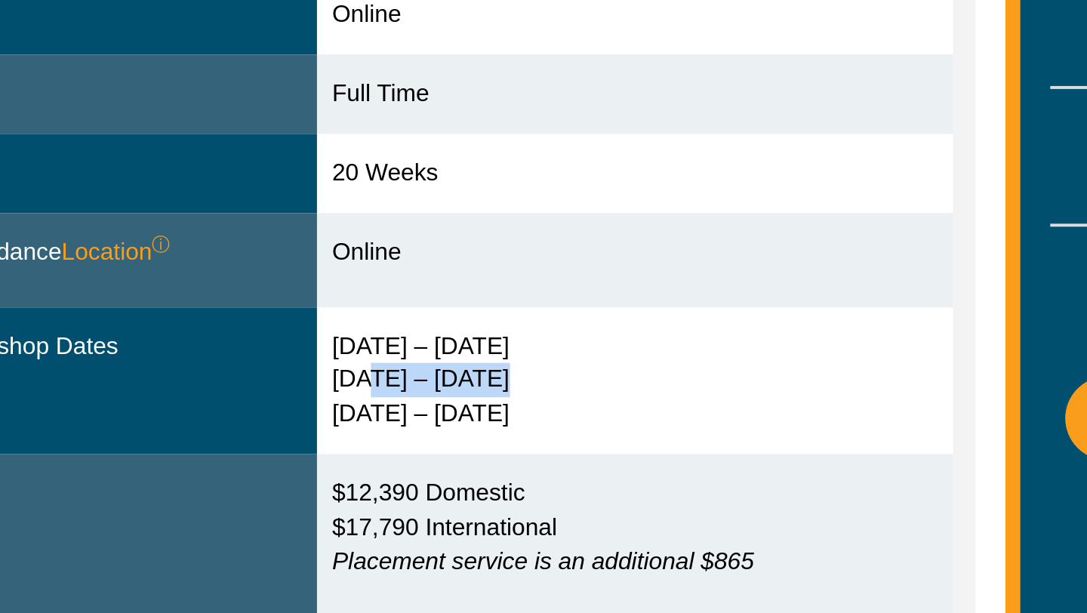
drag, startPoint x: 409, startPoint y: 388, endPoint x: 542, endPoint y: 388, distance: 132.9
click at [542, 388] on div "24 – 27 Feb 2026 6 – 8 May 2026 24 – 26 Jun 2026" at bounding box center [549, 388] width 306 height 52
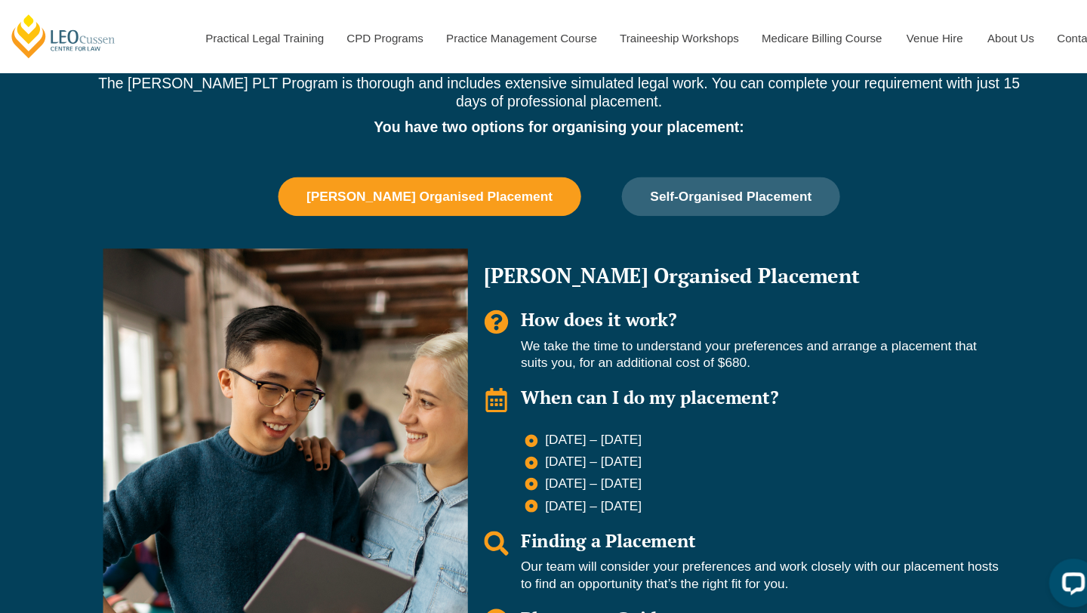
scroll to position [918, 0]
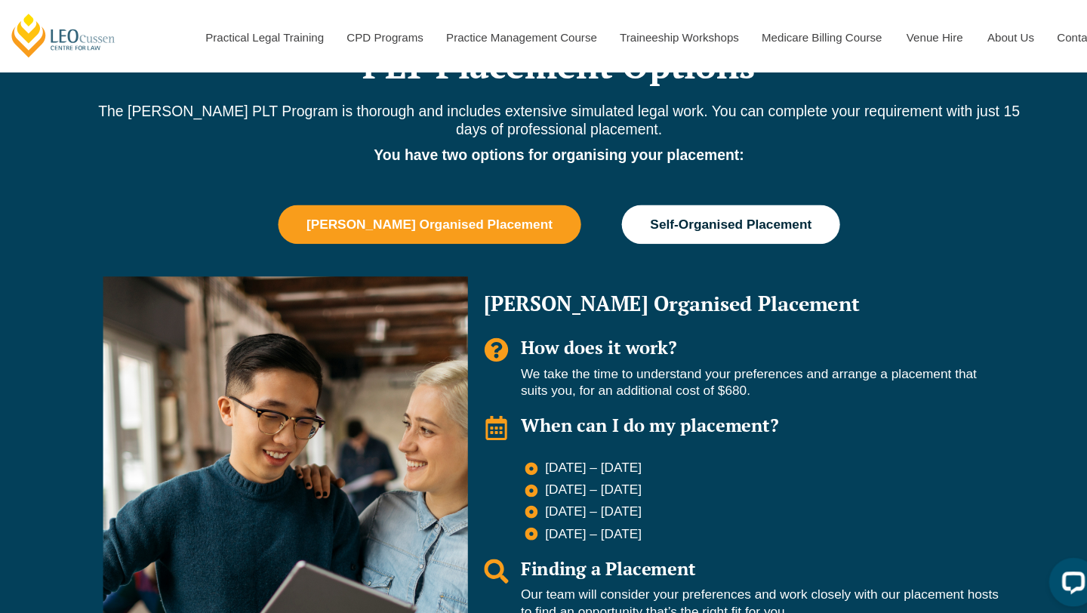
click at [651, 196] on button "Self-Organised Placement" at bounding box center [703, 209] width 202 height 36
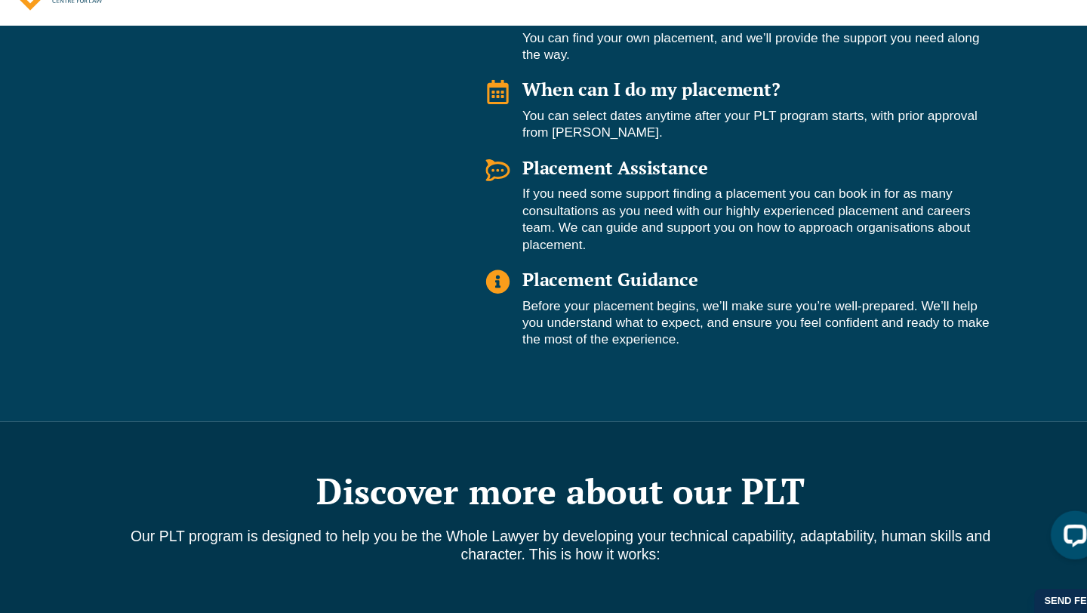
scroll to position [1546, 0]
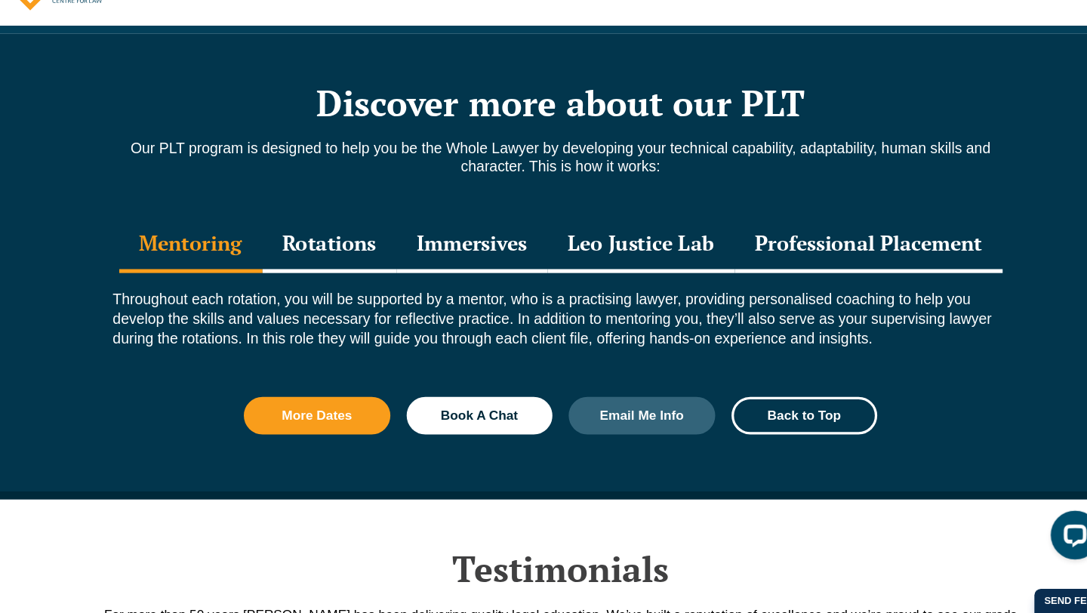
click at [772, 271] on div "Professional Placement" at bounding box center [829, 271] width 248 height 53
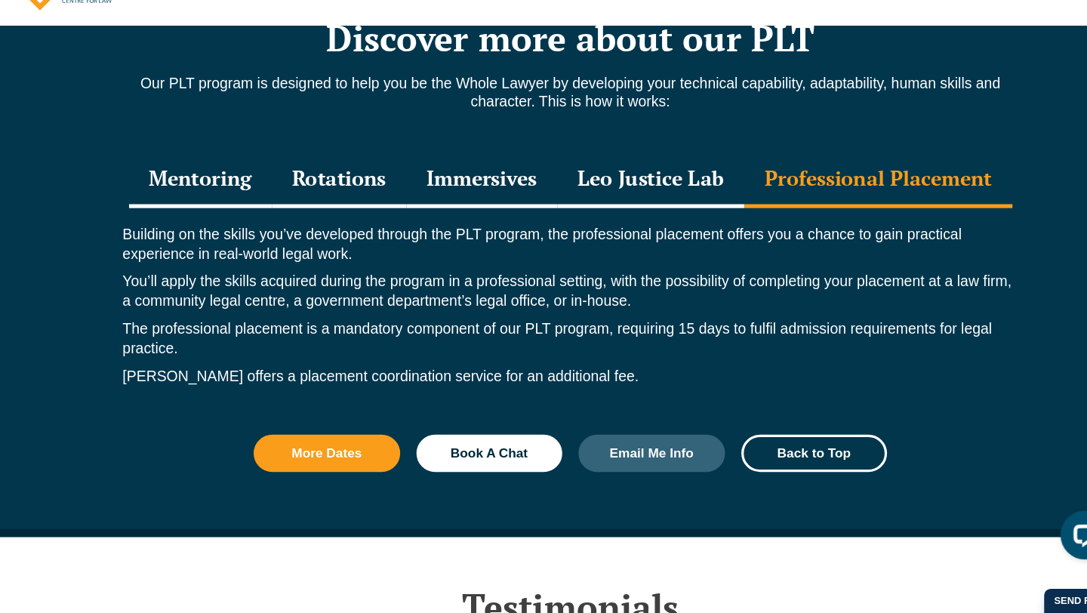
scroll to position [1606, 0]
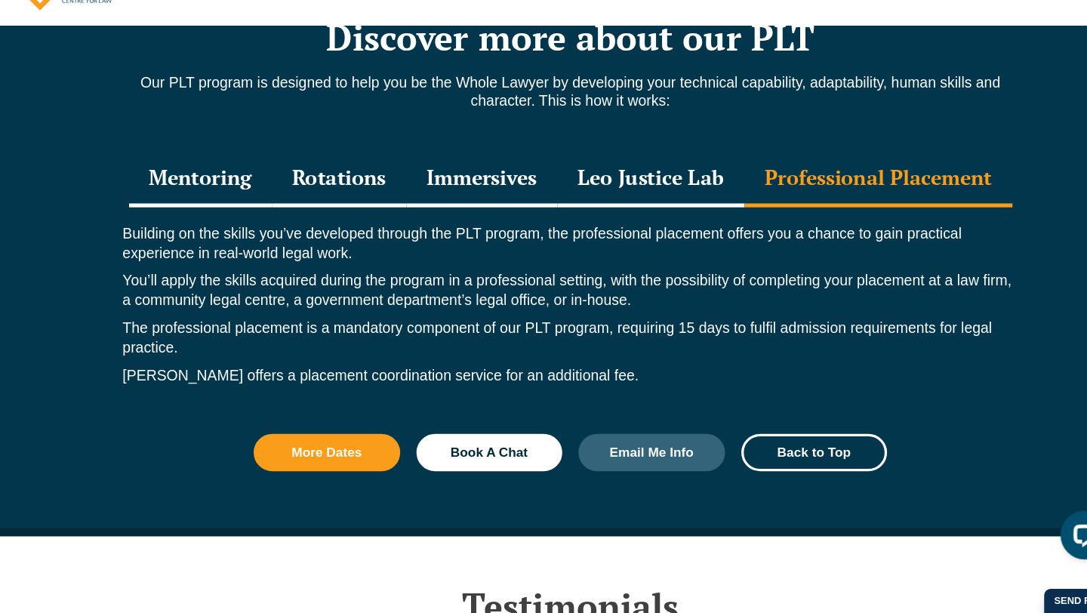
click at [574, 316] on p "You’ll apply the skills acquired during the program in a professional setting, …" at bounding box center [543, 314] width 830 height 36
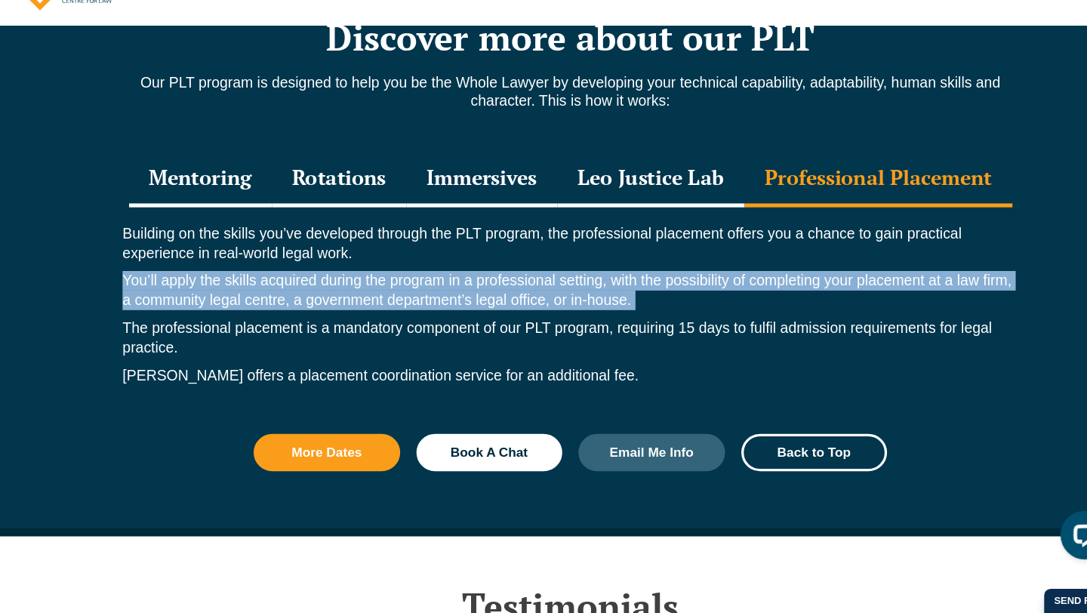
click at [574, 316] on p "You’ll apply the skills acquired during the program in a professional setting, …" at bounding box center [543, 314] width 830 height 36
click at [574, 306] on p "You’ll apply the skills acquired during the program in a professional setting, …" at bounding box center [543, 314] width 830 height 36
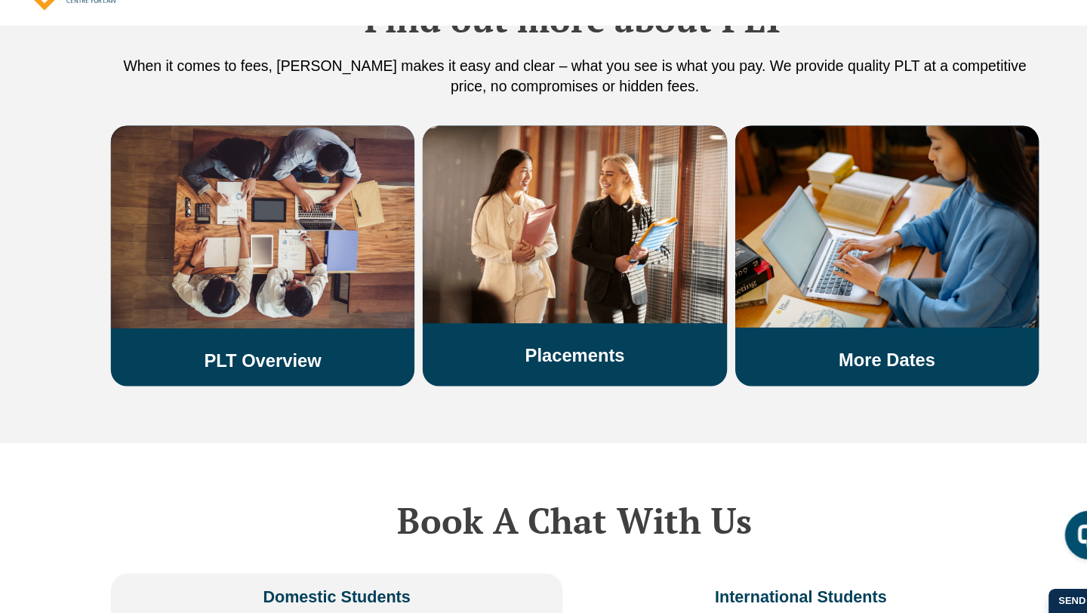
scroll to position [2632, 0]
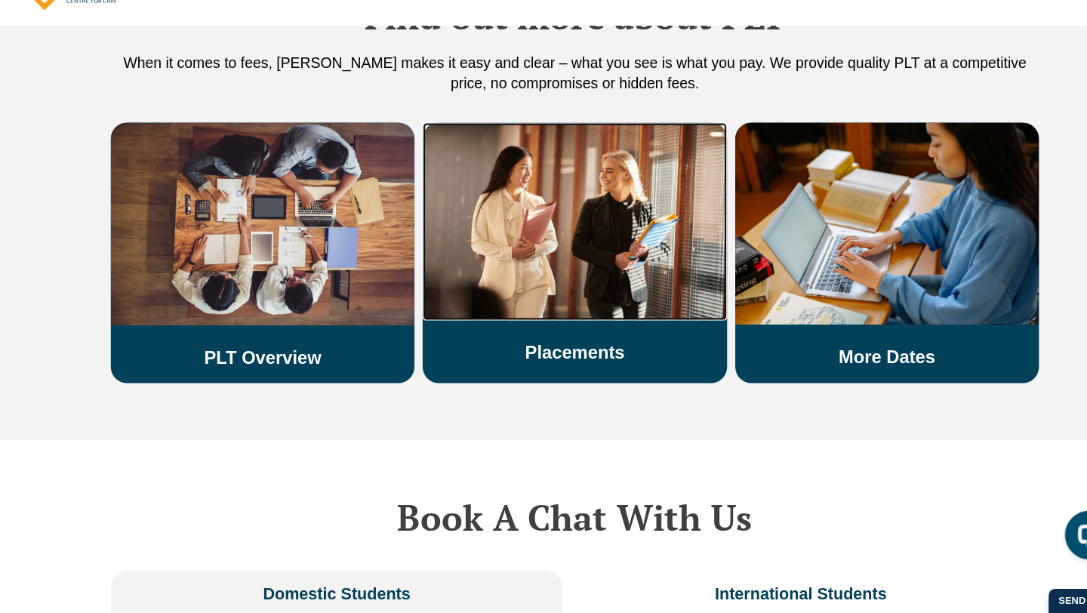
click at [571, 302] on img at bounding box center [543, 249] width 282 height 183
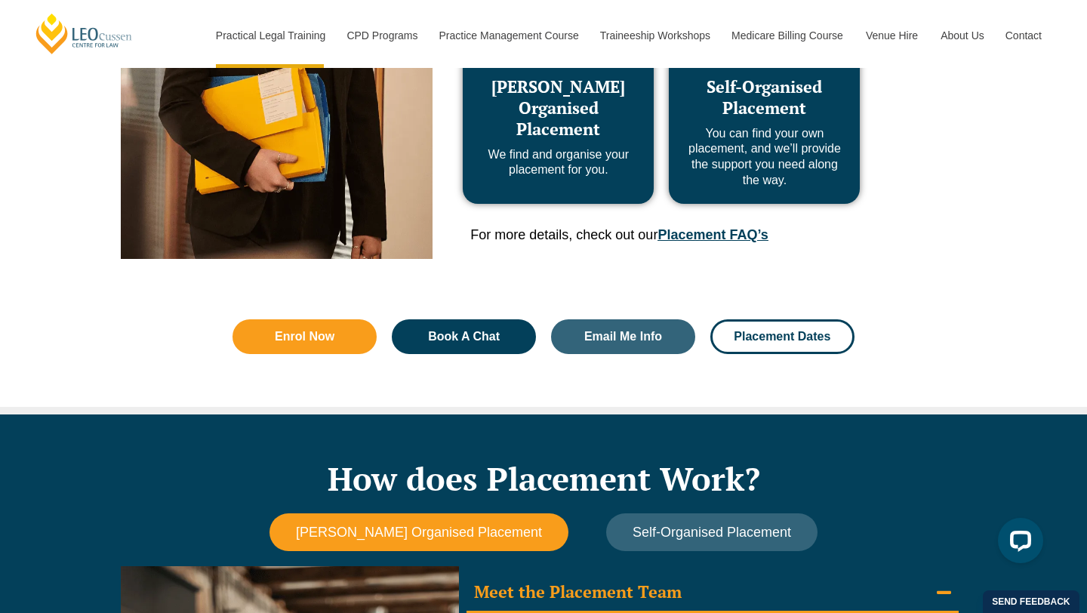
scroll to position [910, 0]
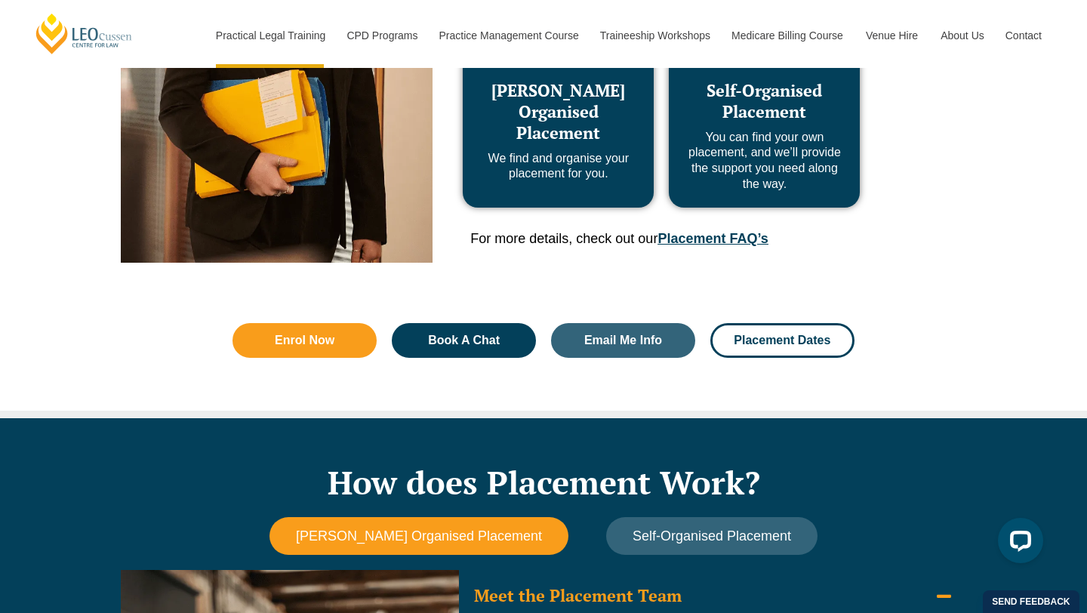
click at [772, 91] on span "Self-Organised Placement" at bounding box center [764, 100] width 115 height 43
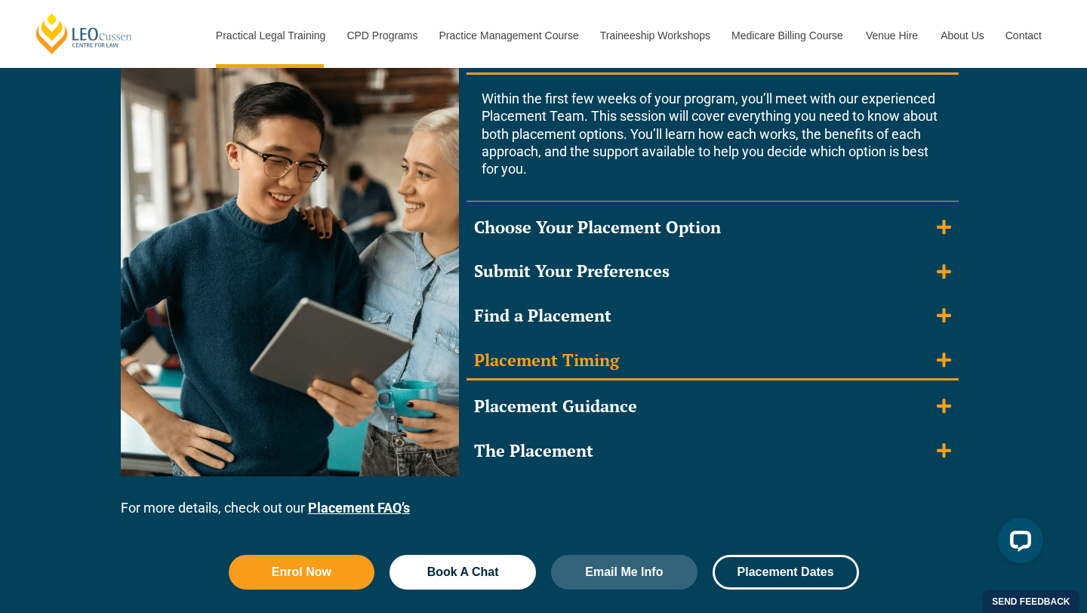
scroll to position [1458, 0]
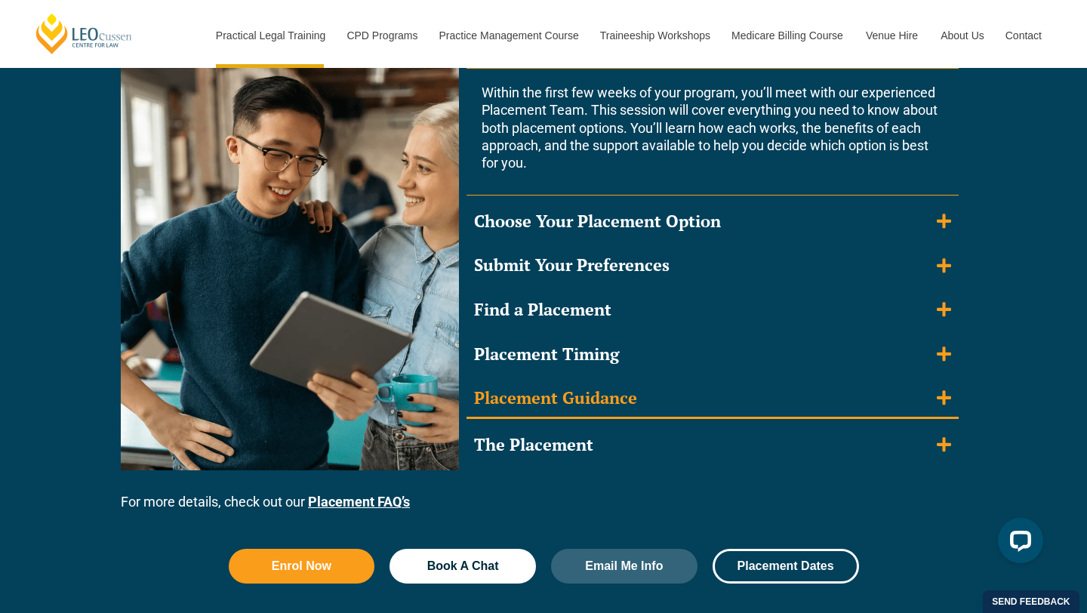
click at [673, 413] on summary "Placement Guidance" at bounding box center [713, 399] width 492 height 39
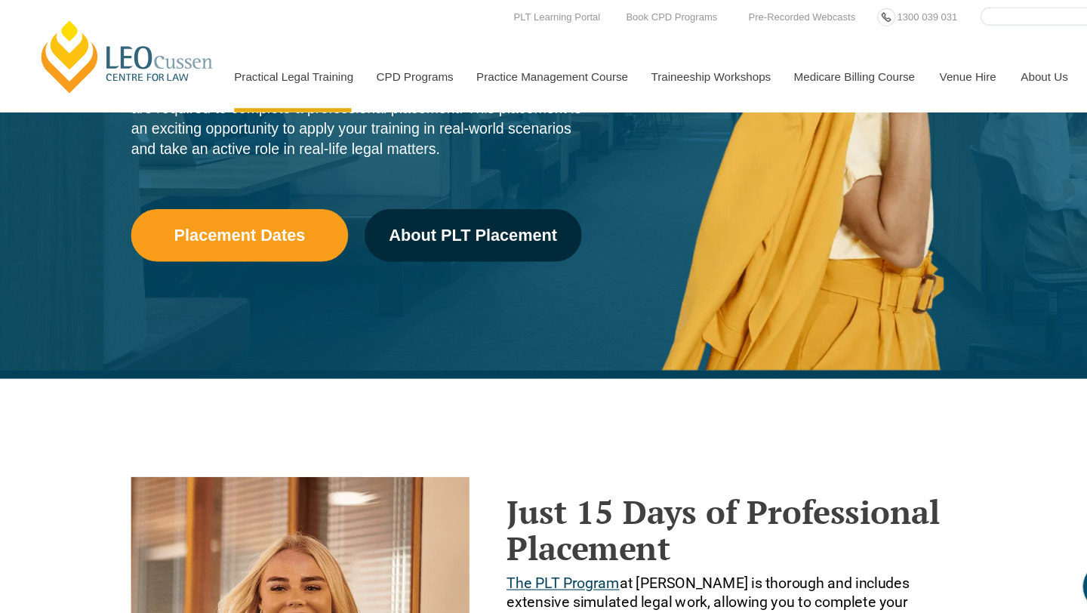
scroll to position [0, 0]
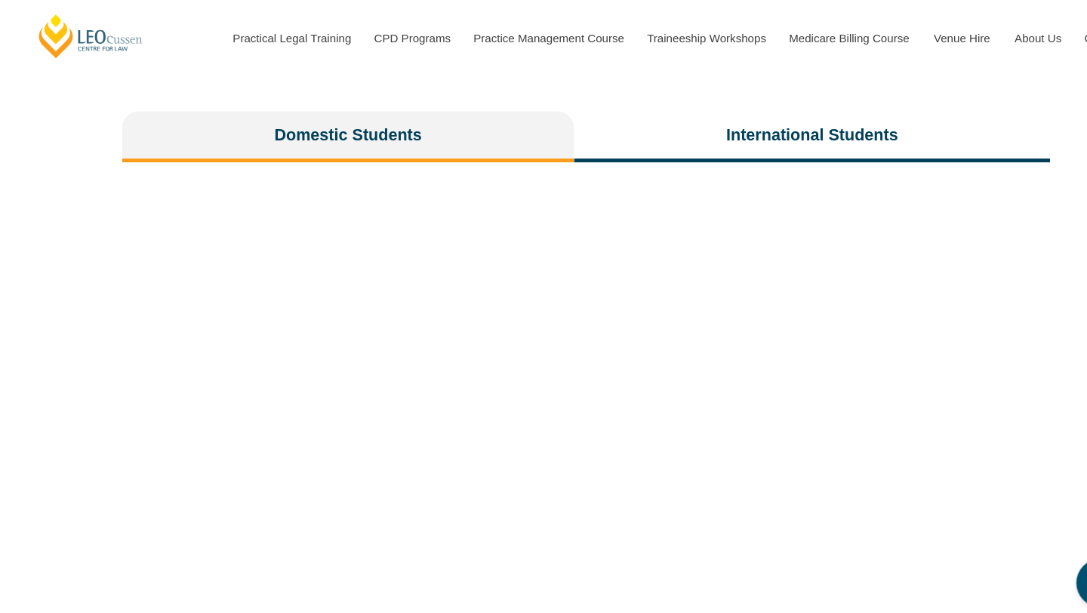
scroll to position [3032, 0]
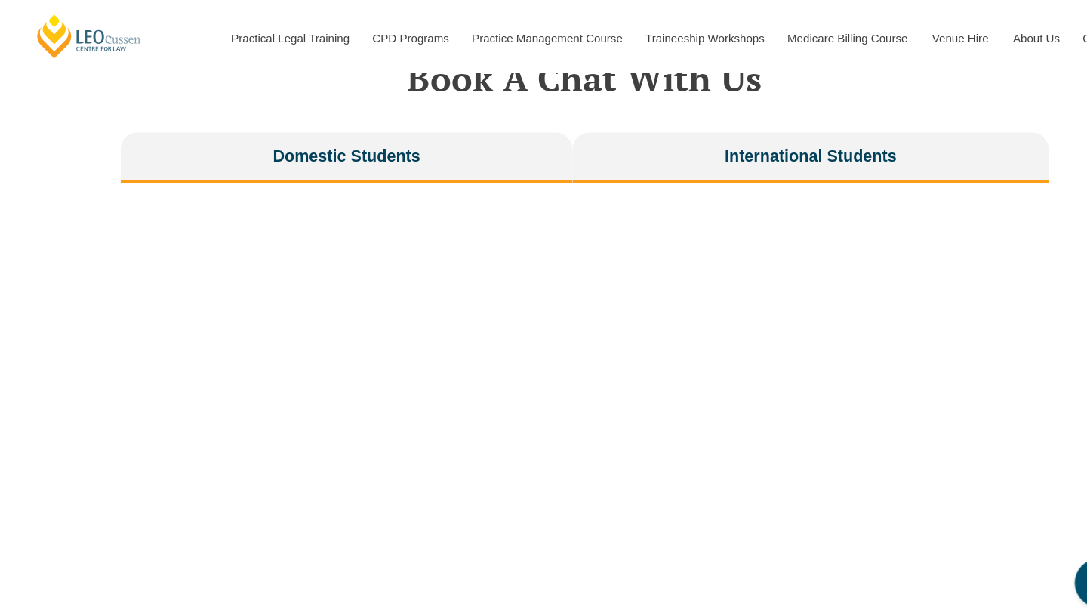
click at [640, 127] on button "International Students" at bounding box center [753, 147] width 442 height 48
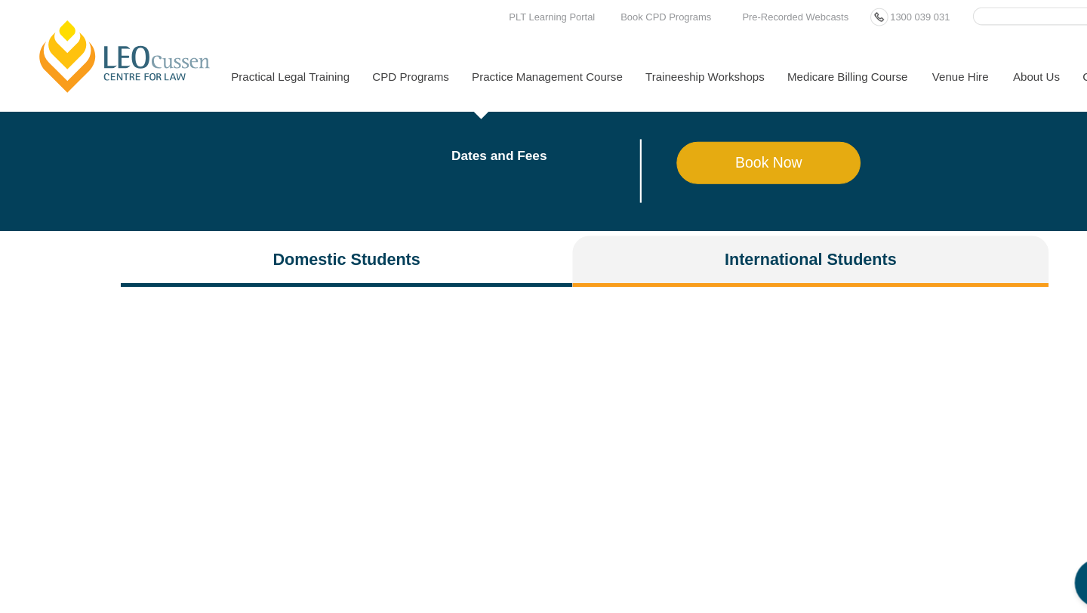
scroll to position [2927, 0]
